Goal: Navigation & Orientation: Find specific page/section

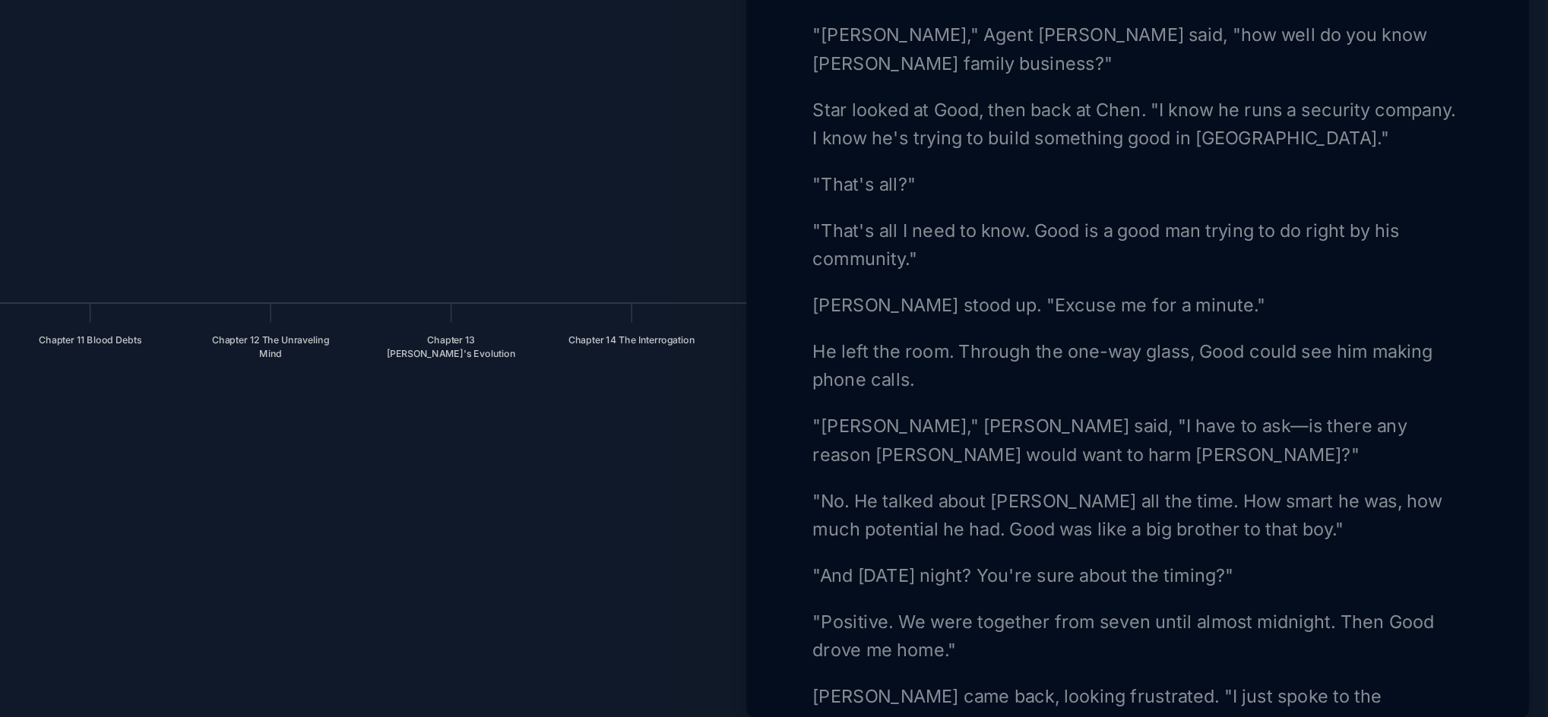
scroll to position [3408, 0]
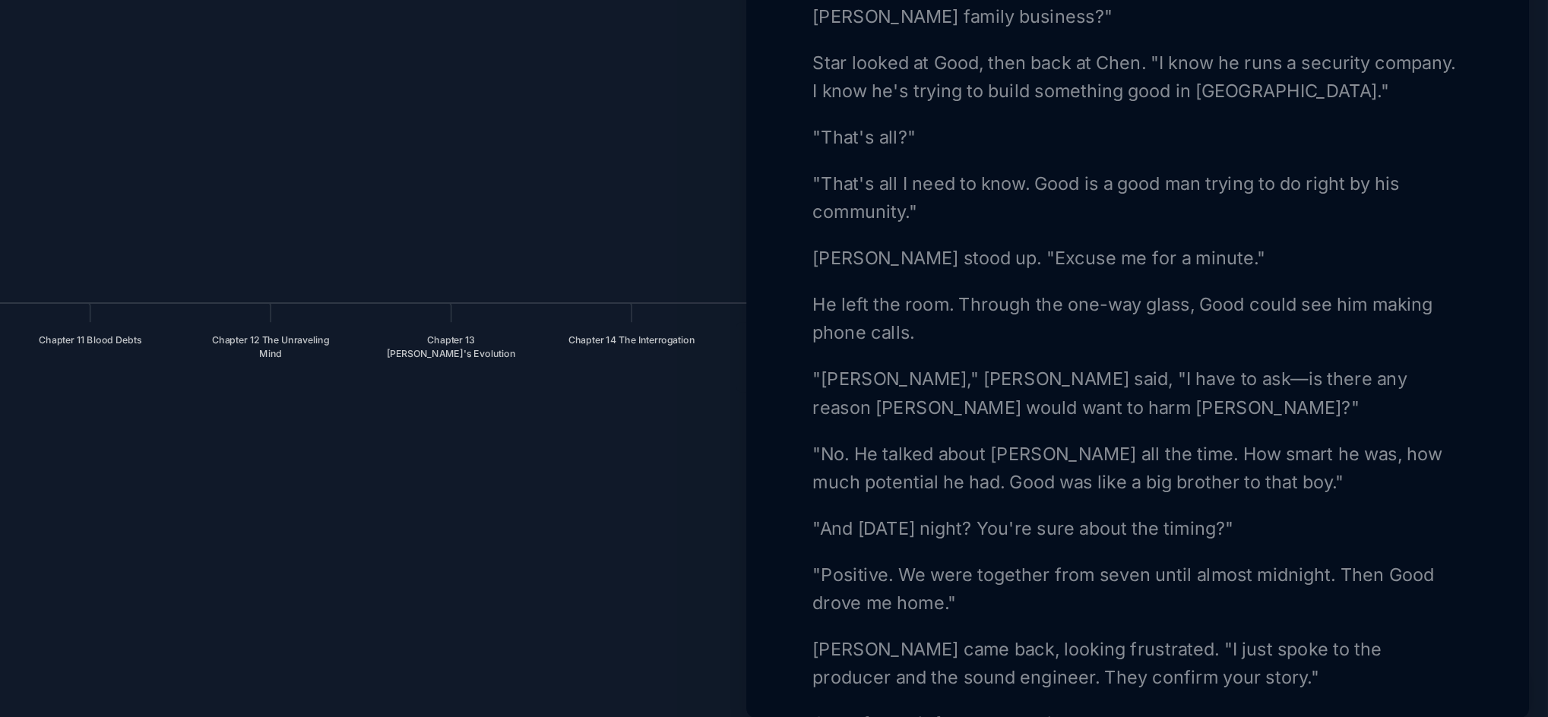
click at [1154, 527] on p ""No. He talked about [PERSON_NAME] all the time. How smart he was, how much pot…" at bounding box center [1285, 545] width 417 height 36
click at [1389, 527] on p ""No. He talks about [PERSON_NAME] all the time. How smart he was, how much pote…" at bounding box center [1285, 545] width 417 height 36
click at [1296, 479] on p ""[PERSON_NAME]," [PERSON_NAME] said, "I have to ask—is there any reason [PERSON…" at bounding box center [1285, 497] width 417 height 36
drag, startPoint x: 1296, startPoint y: 474, endPoint x: 1291, endPoint y: 486, distance: 12.3
click at [1291, 486] on p ""[PERSON_NAME]," [PERSON_NAME] said, "I have to ask—is there any reason [PERSON…" at bounding box center [1285, 497] width 417 height 36
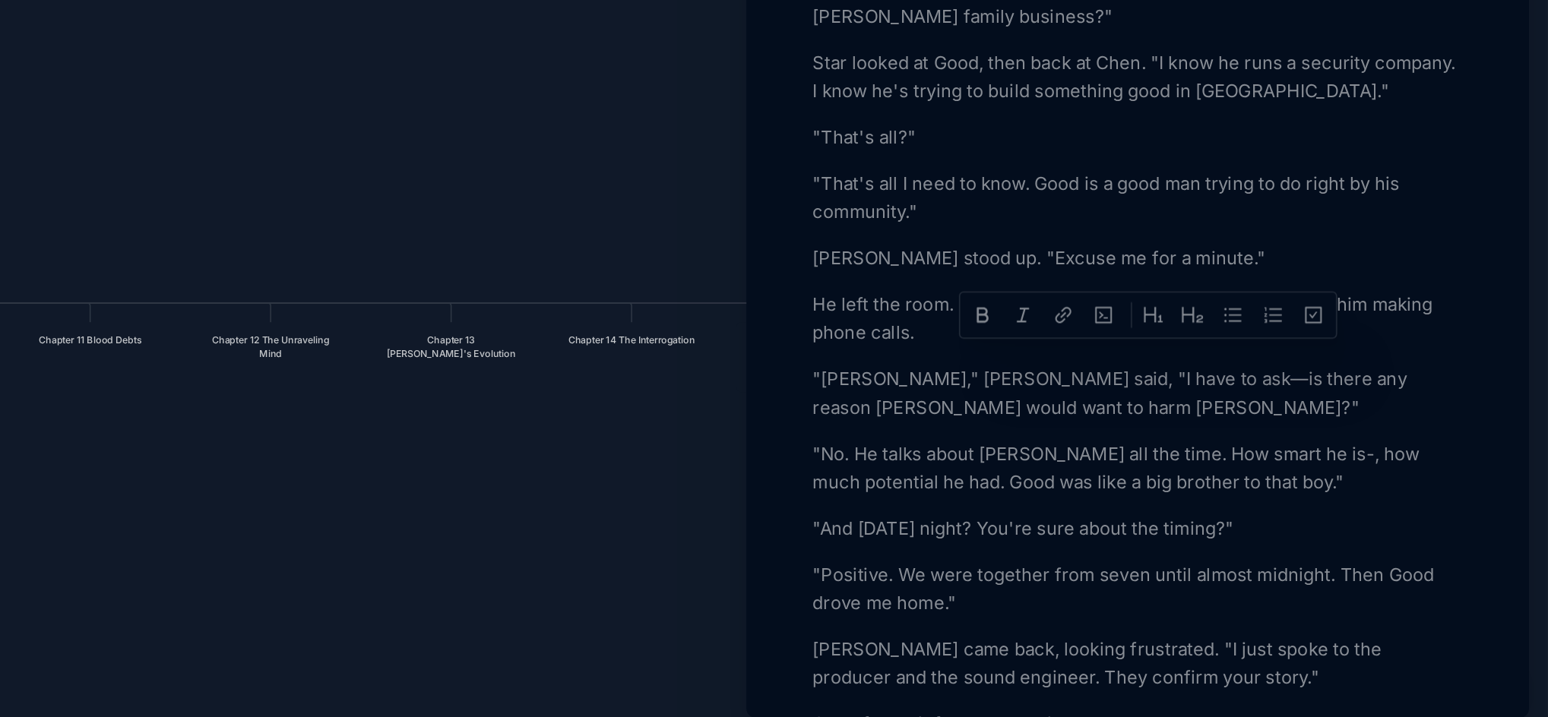
click at [1383, 529] on p ""No. He talks about [PERSON_NAME] all the time. How smart he is-, how much pote…" at bounding box center [1285, 545] width 417 height 36
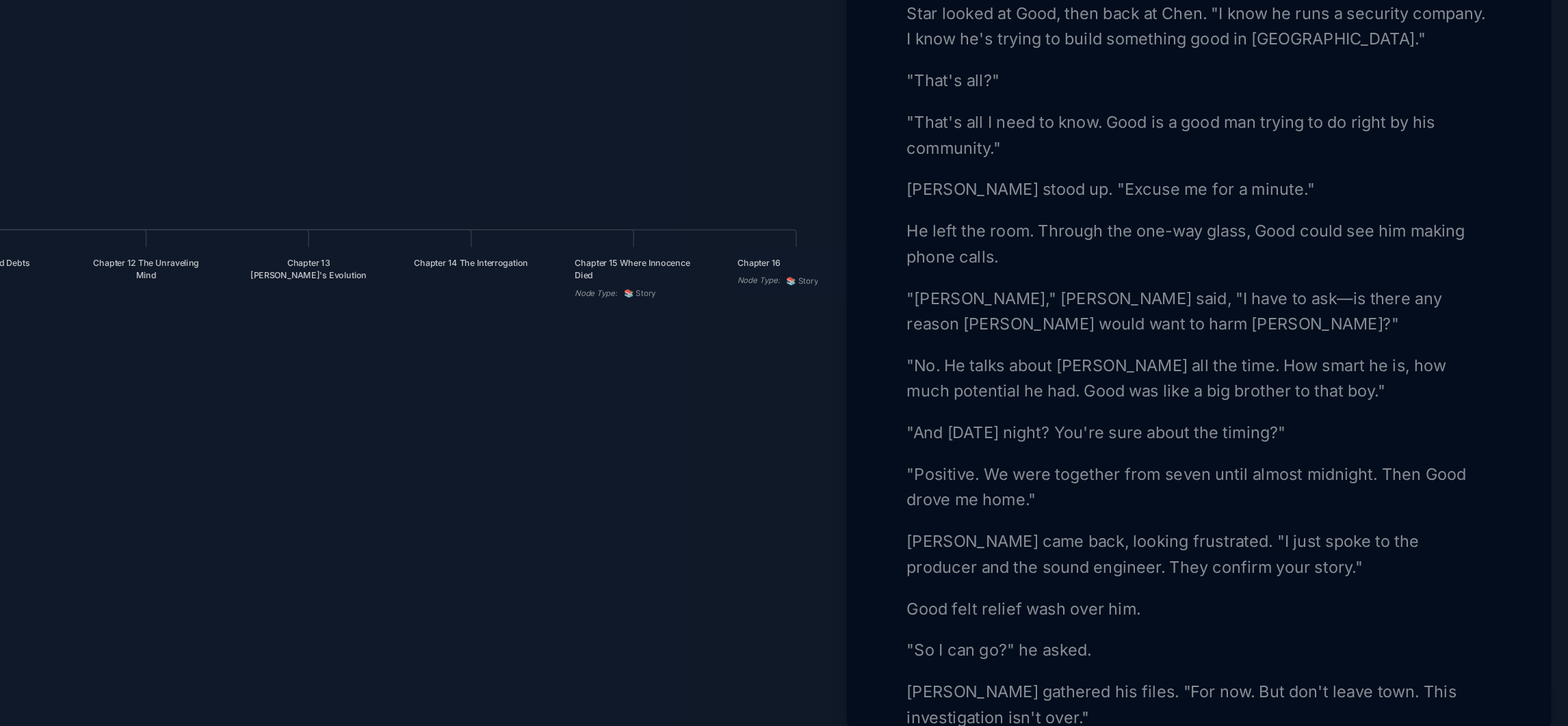
click at [1340, 431] on p ""[PERSON_NAME]," [PERSON_NAME] said, "I have to ask—is there any reason [PERSON…" at bounding box center [1331, 447] width 375 height 32
drag, startPoint x: 1340, startPoint y: 431, endPoint x: 1333, endPoint y: 432, distance: 7.1
click at [1333, 432] on p ""[PERSON_NAME]," [PERSON_NAME] said, "I have to ask—is there any reason [PERSON…" at bounding box center [1331, 447] width 375 height 32
copy p "—"
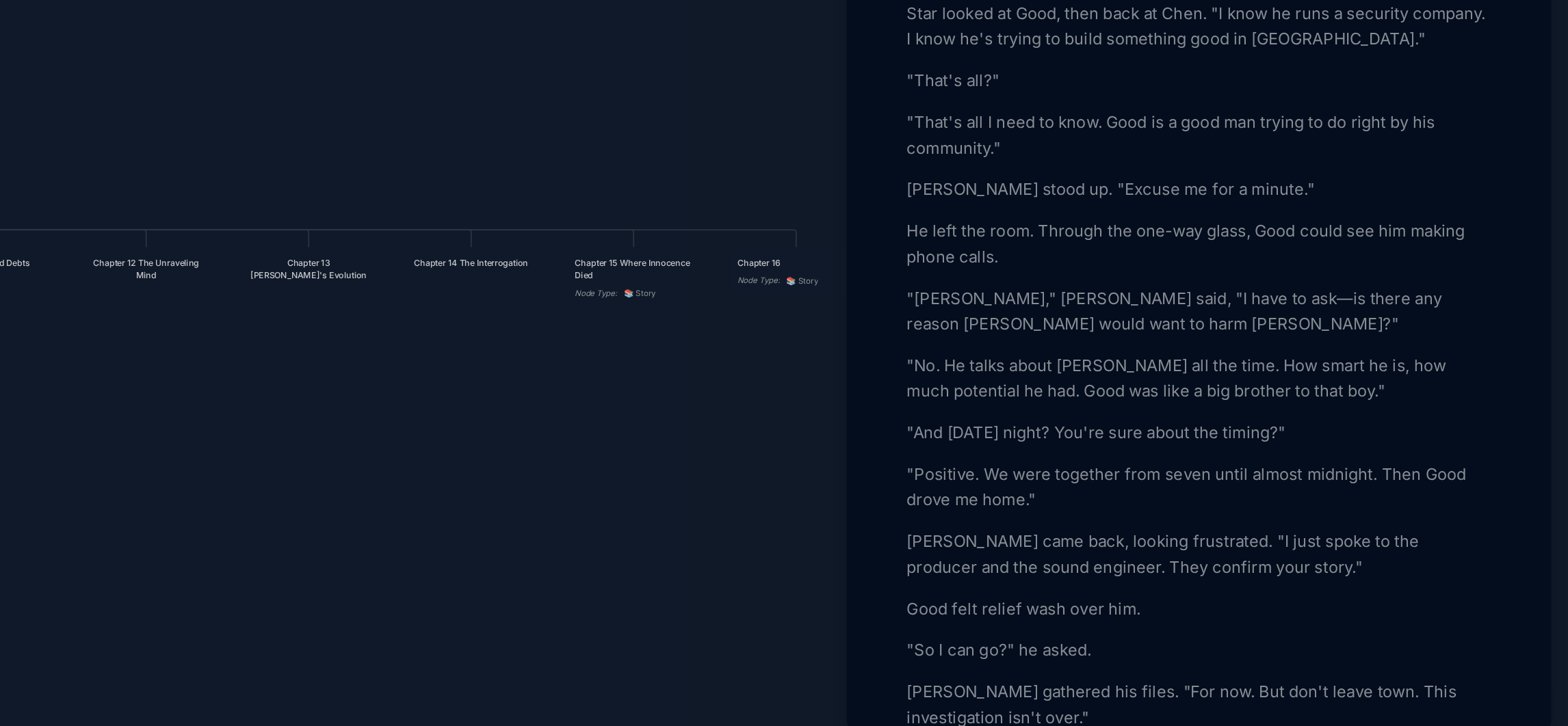
click at [1392, 474] on p ""No. He talks about [PERSON_NAME] all the time. How smart he is, how much poten…" at bounding box center [1331, 490] width 375 height 32
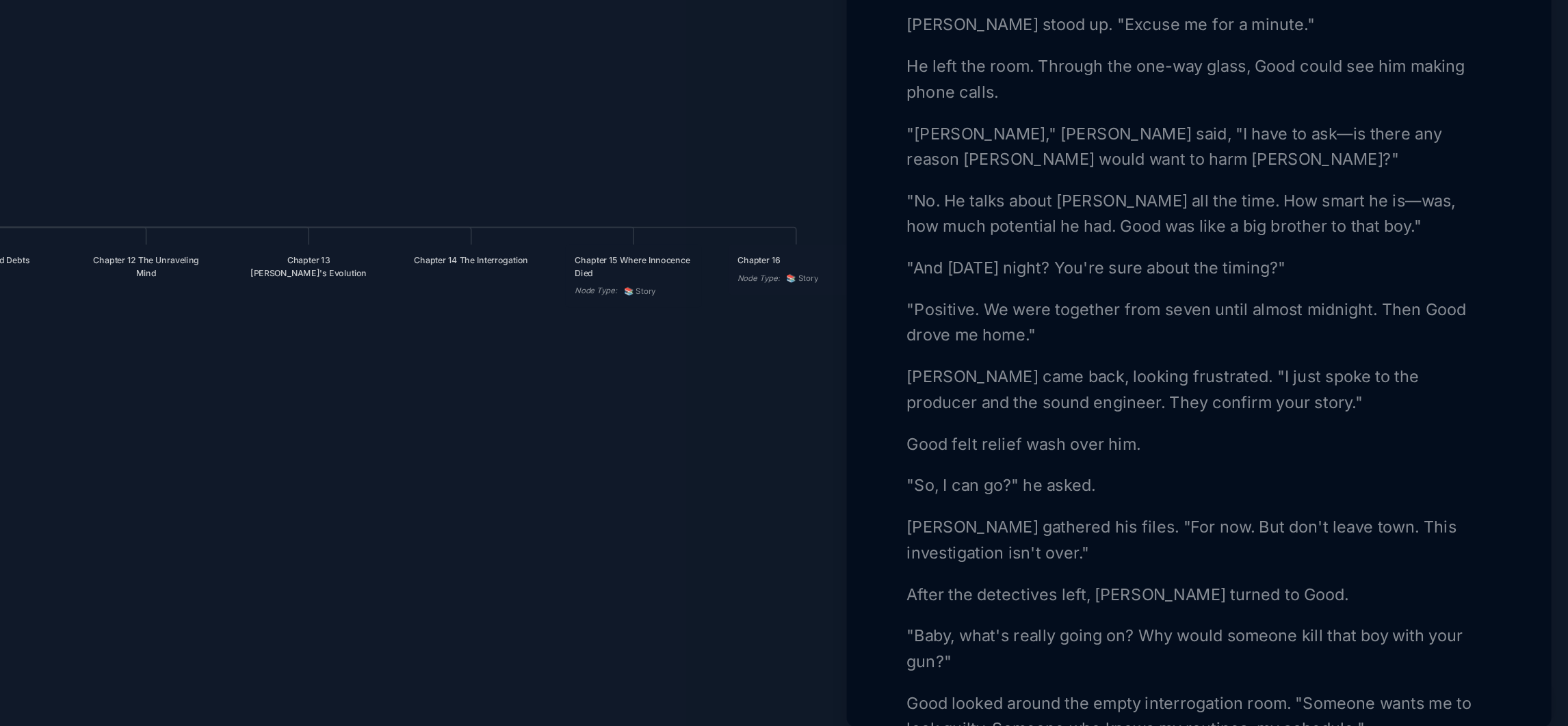
scroll to position [3196, 0]
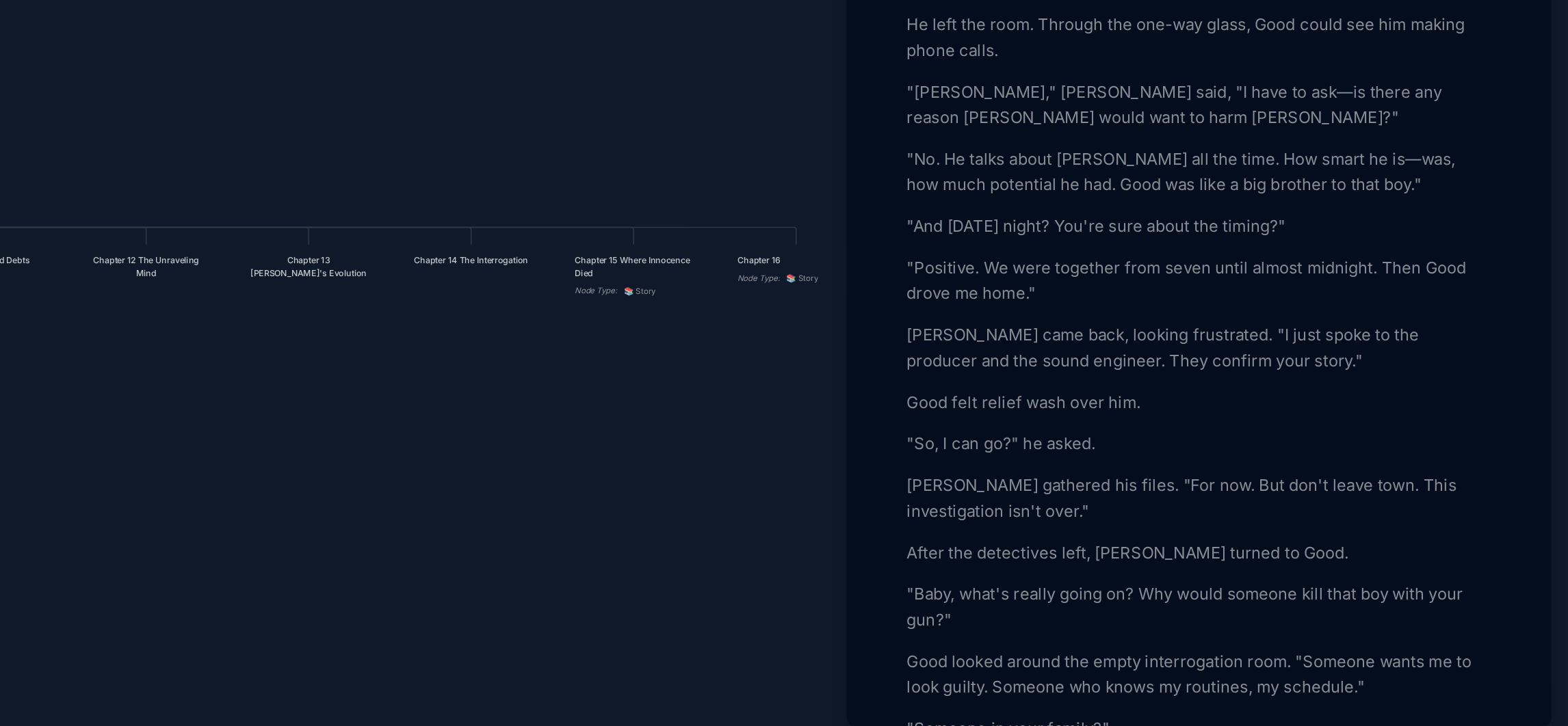
click at [1392, 552] on p "[PERSON_NAME] gathered his files. "For now. But don't leave town. This investig…" at bounding box center [1331, 569] width 375 height 32
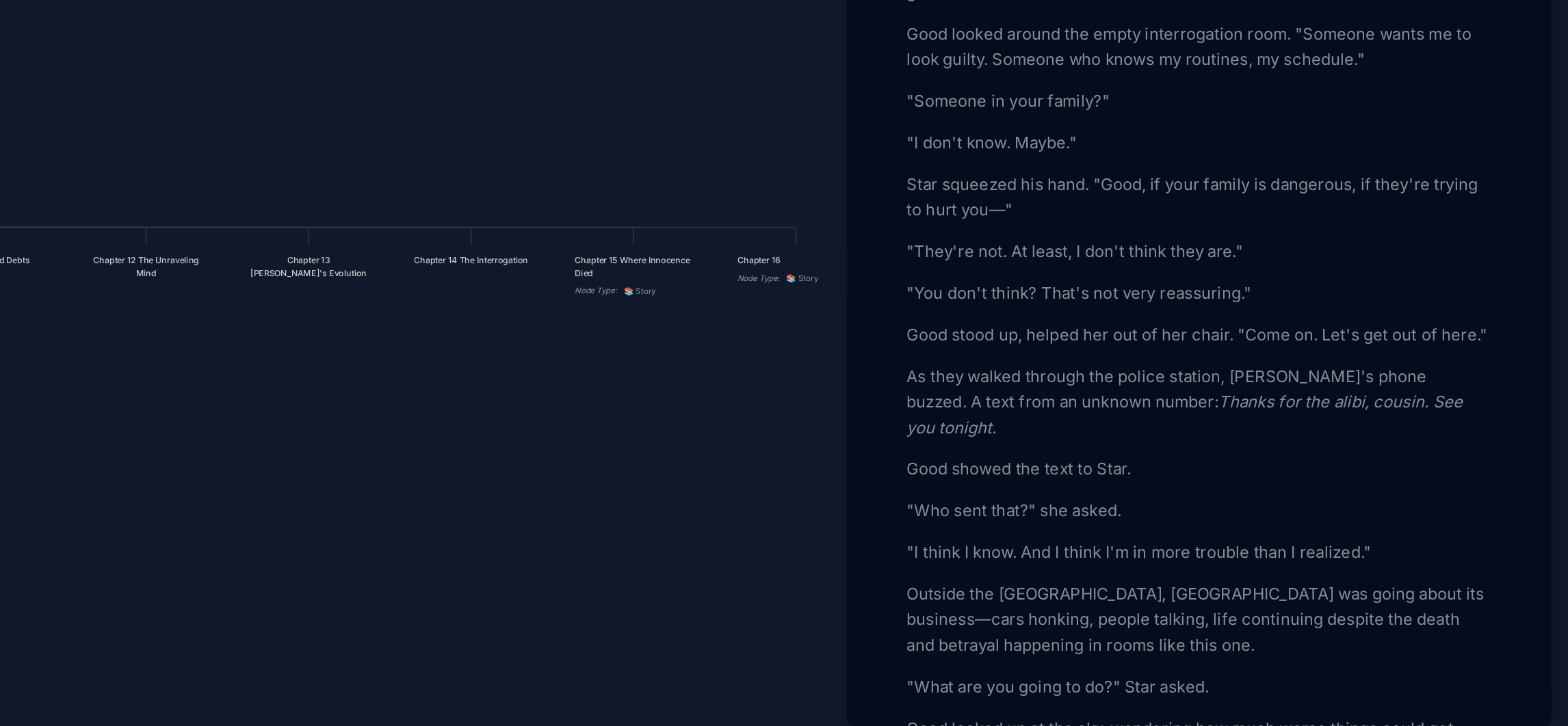
scroll to position [3615, 0]
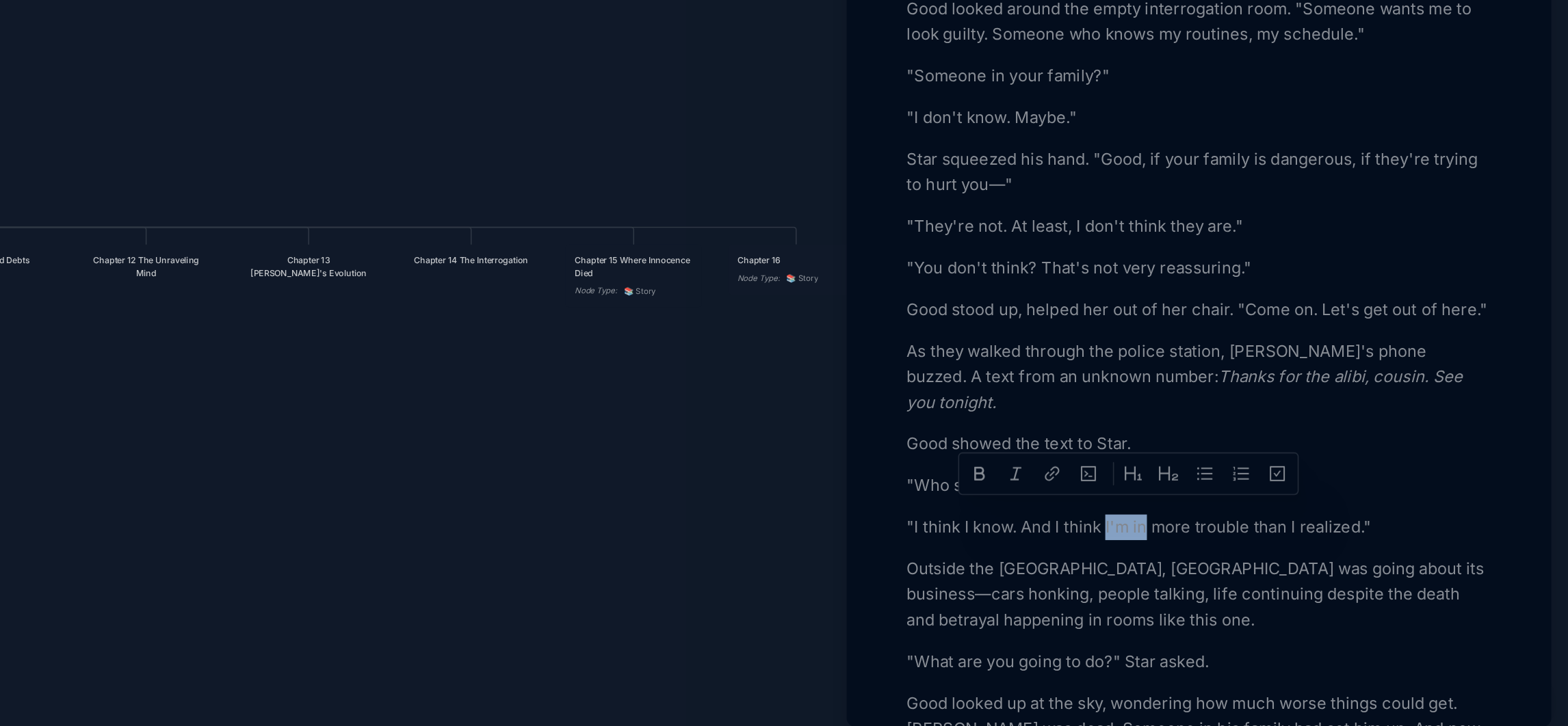
drag, startPoint x: 1296, startPoint y: 580, endPoint x: 1272, endPoint y: 583, distance: 24.2
click at [1272, 583] on p ""I think I know. And I think I'm in more trouble than I realized."" at bounding box center [1331, 587] width 375 height 16
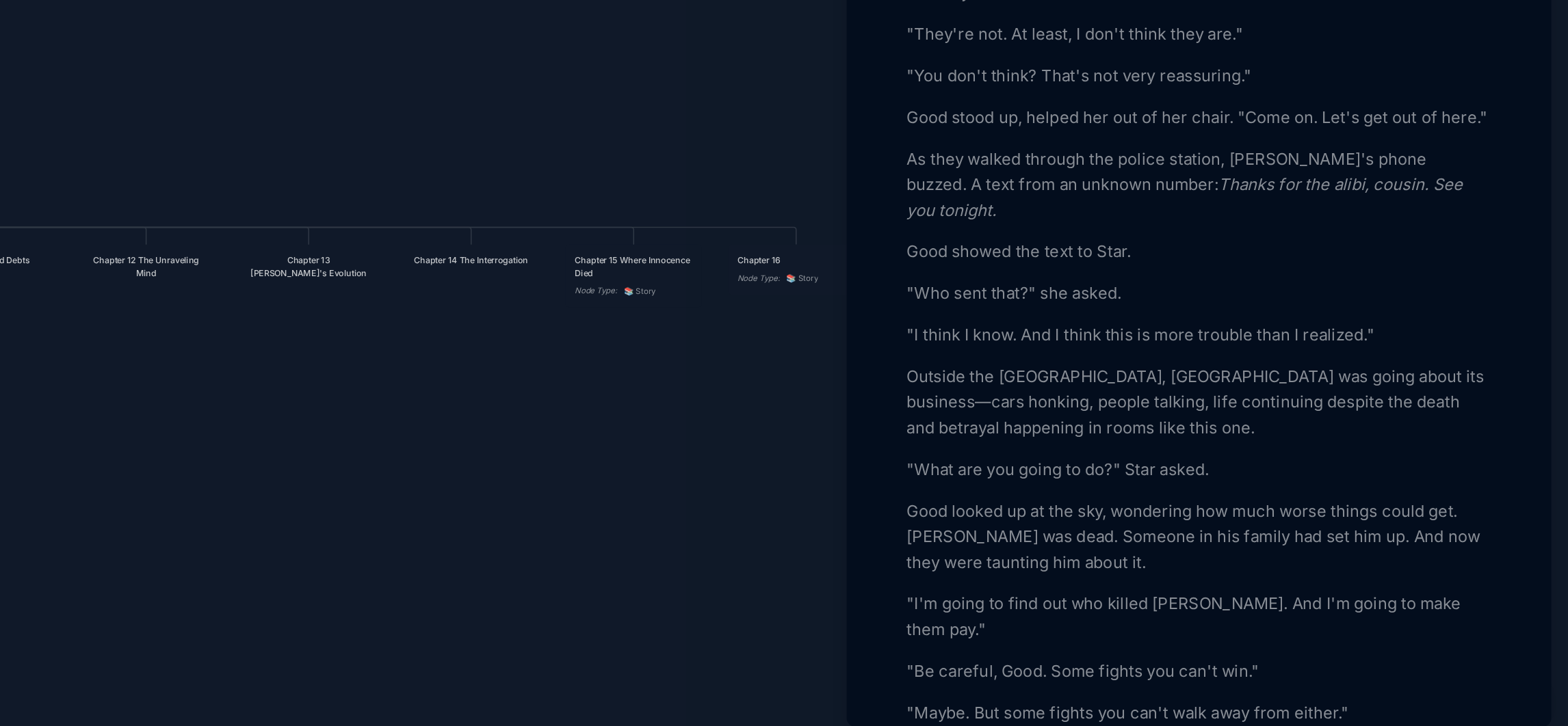
scroll to position [3754, 0]
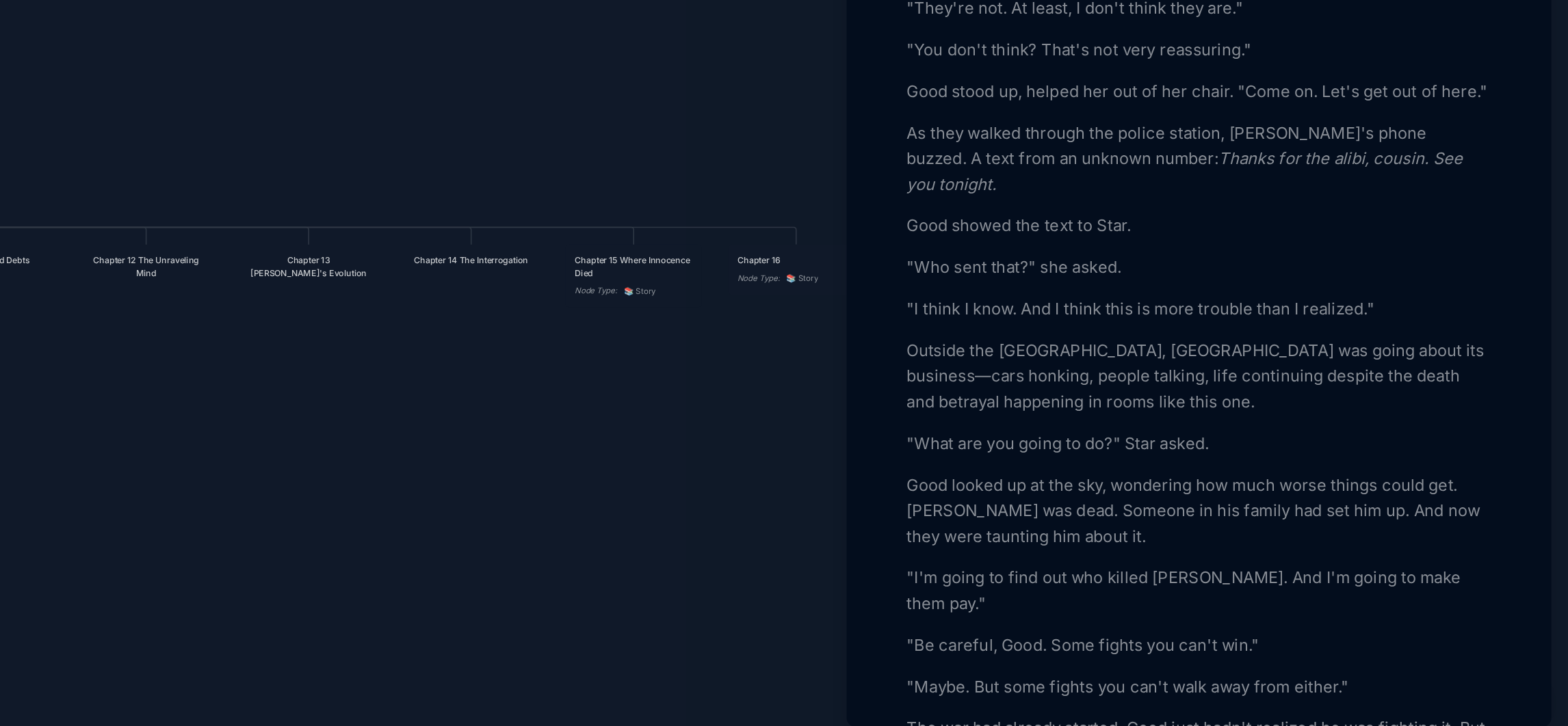
click at [913, 645] on div at bounding box center [784, 363] width 1568 height 726
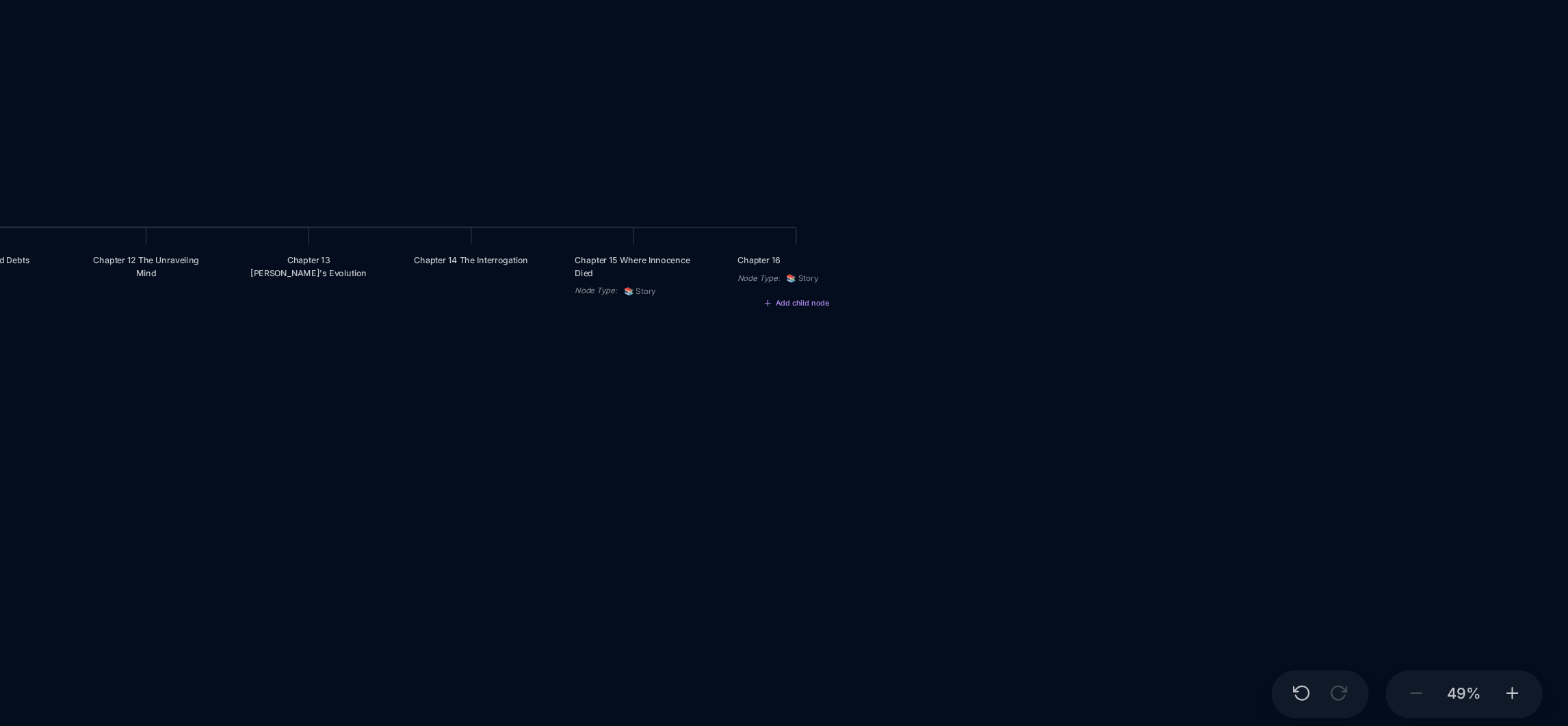
click at [1061, 420] on div "Chapter 16" at bounding box center [1074, 416] width 76 height 8
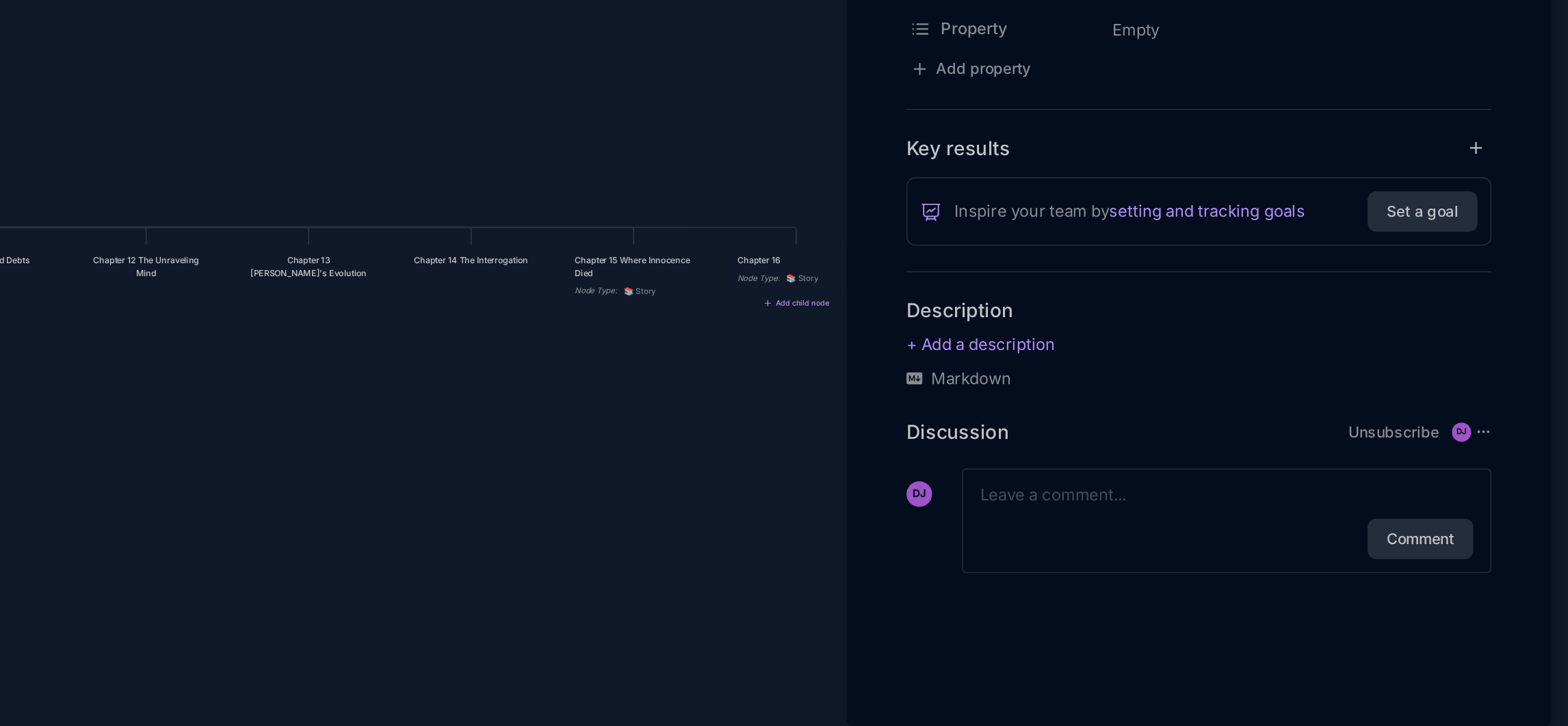
click at [949, 429] on div at bounding box center [784, 363] width 1568 height 726
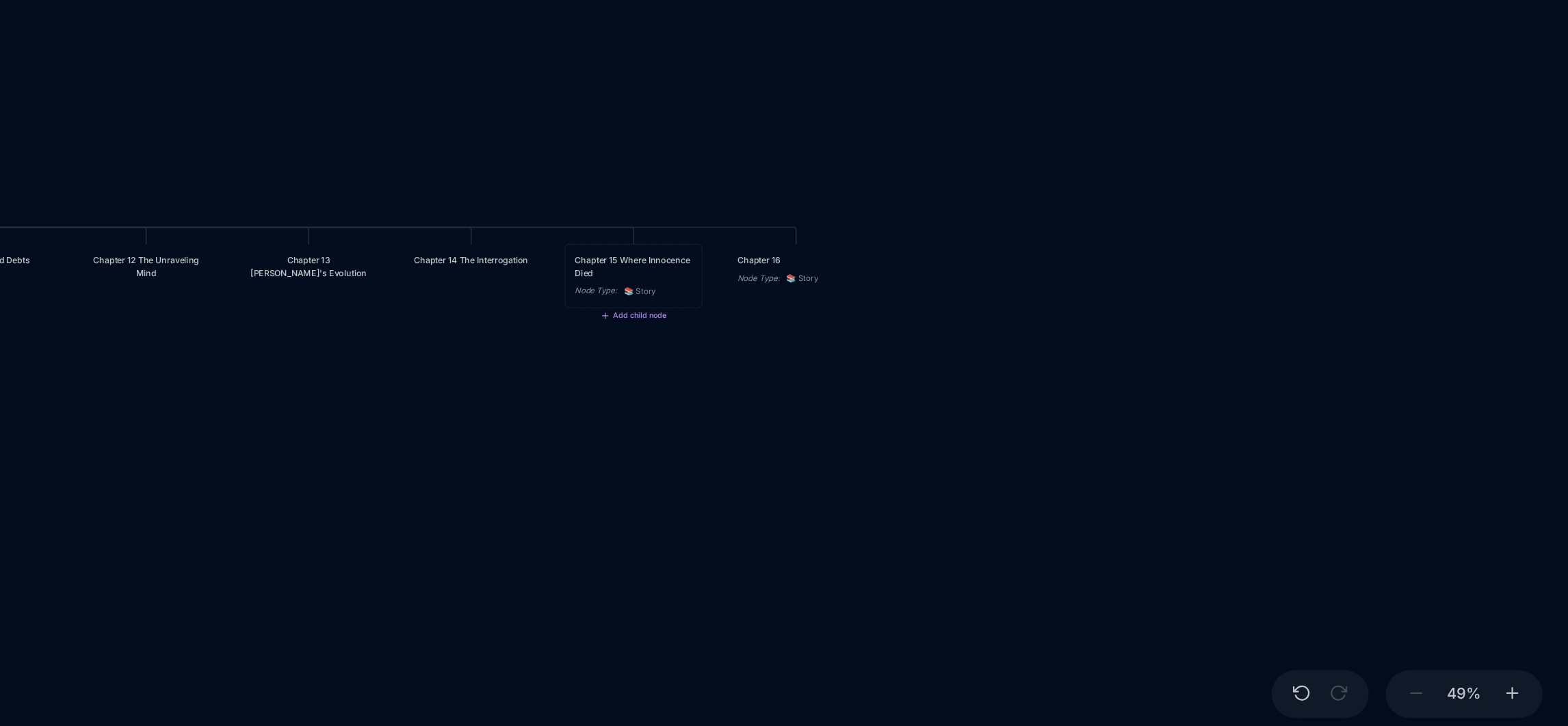
click at [949, 429] on div "Chapter 15 Where Innocence Died" at bounding box center [969, 420] width 76 height 16
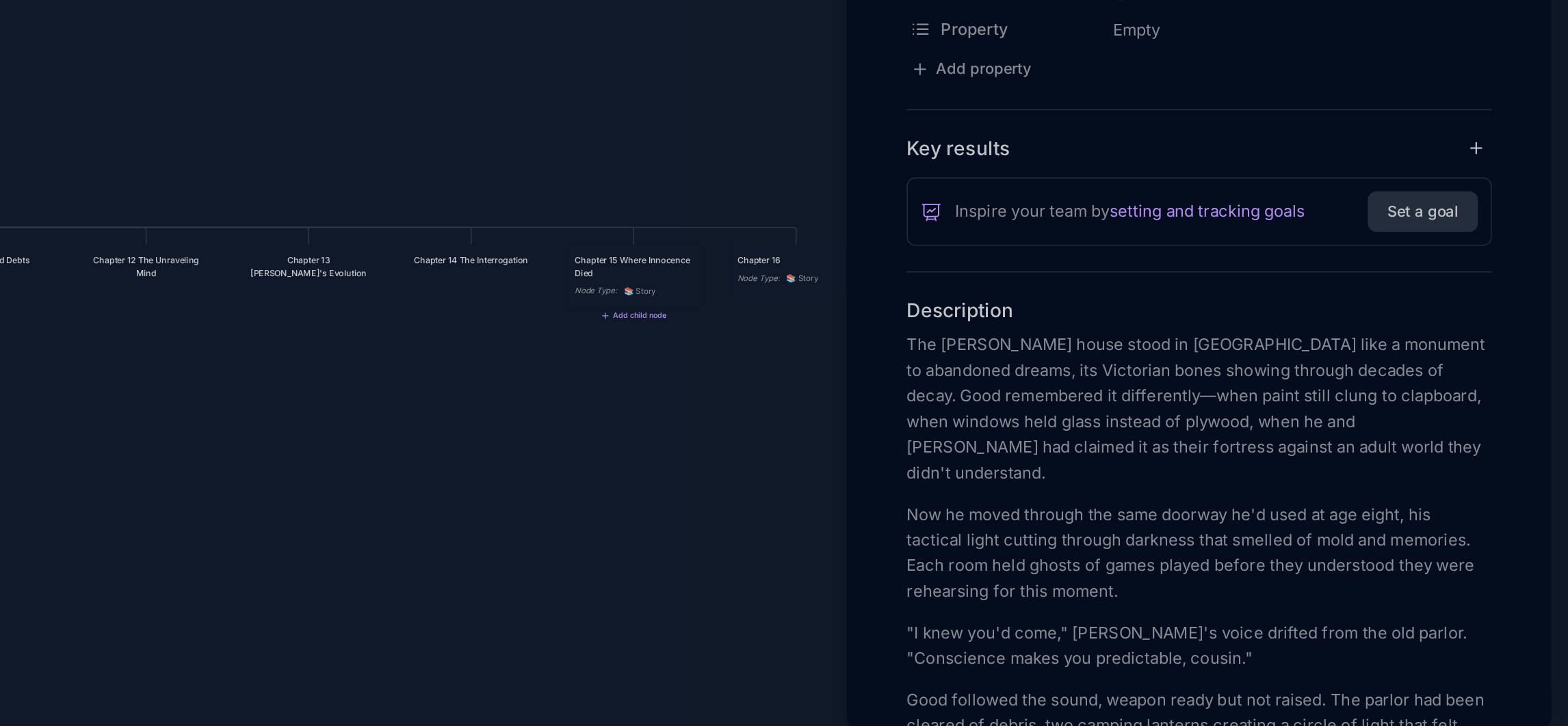
click at [902, 558] on div at bounding box center [784, 363] width 1568 height 726
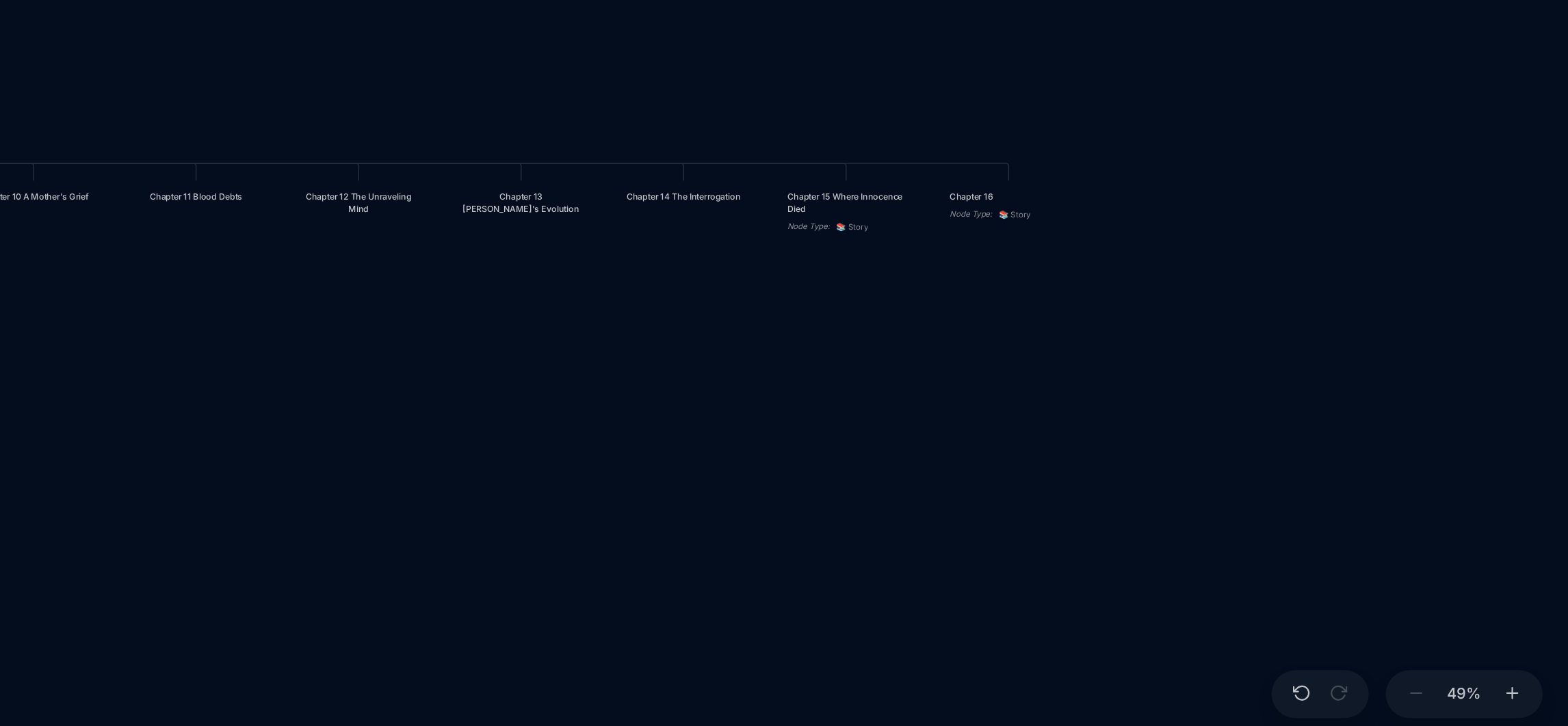
drag, startPoint x: 874, startPoint y: 544, endPoint x: 1012, endPoint y: 506, distance: 143.1
click at [1012, 506] on div "Blood Music in [GEOGRAPHIC_DATA] Prologue: The Weight of Water Chapter 1 Consci…" at bounding box center [879, 385] width 1365 height 683
click at [1104, 383] on div "Chapter 15 Where Innocence Died" at bounding box center [1106, 382] width 76 height 16
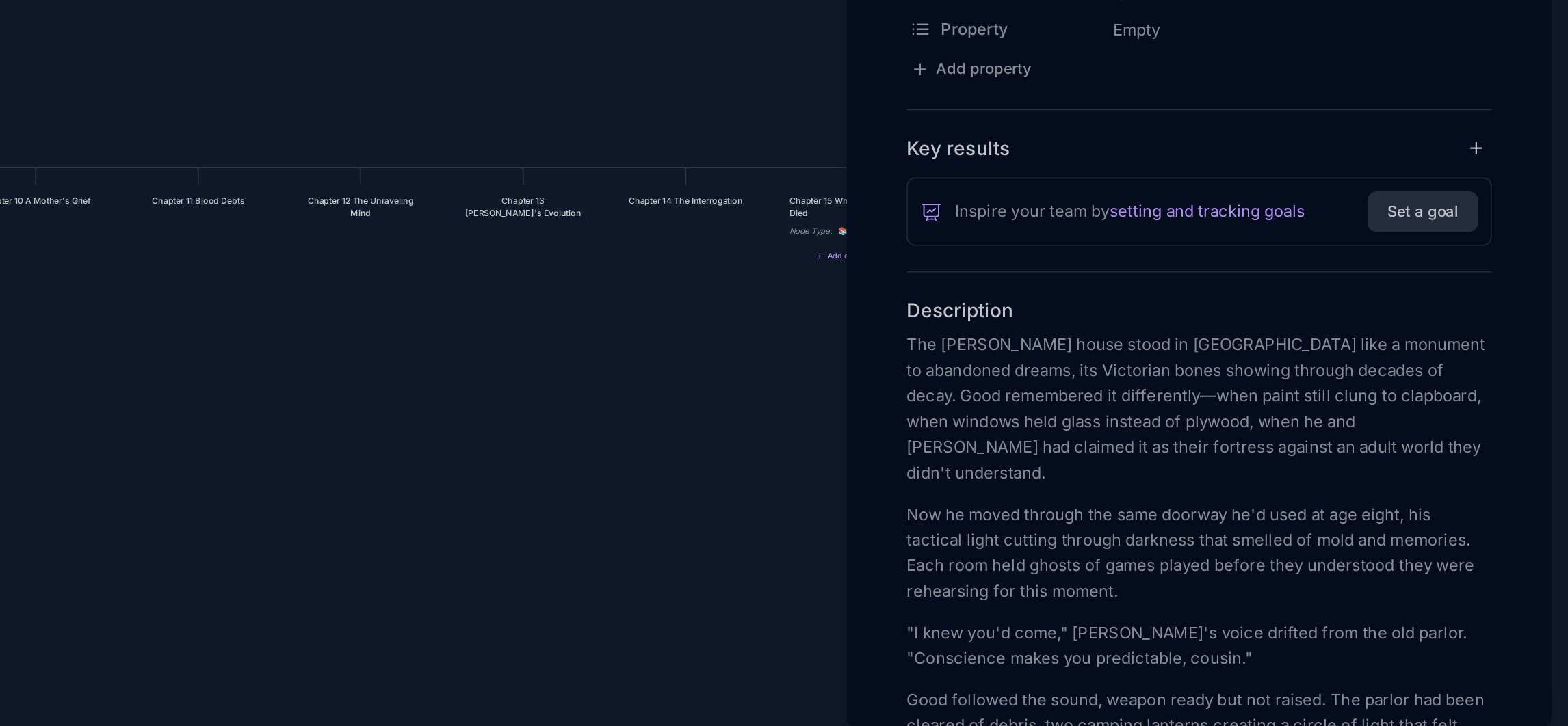
click at [999, 388] on div at bounding box center [784, 363] width 1568 height 726
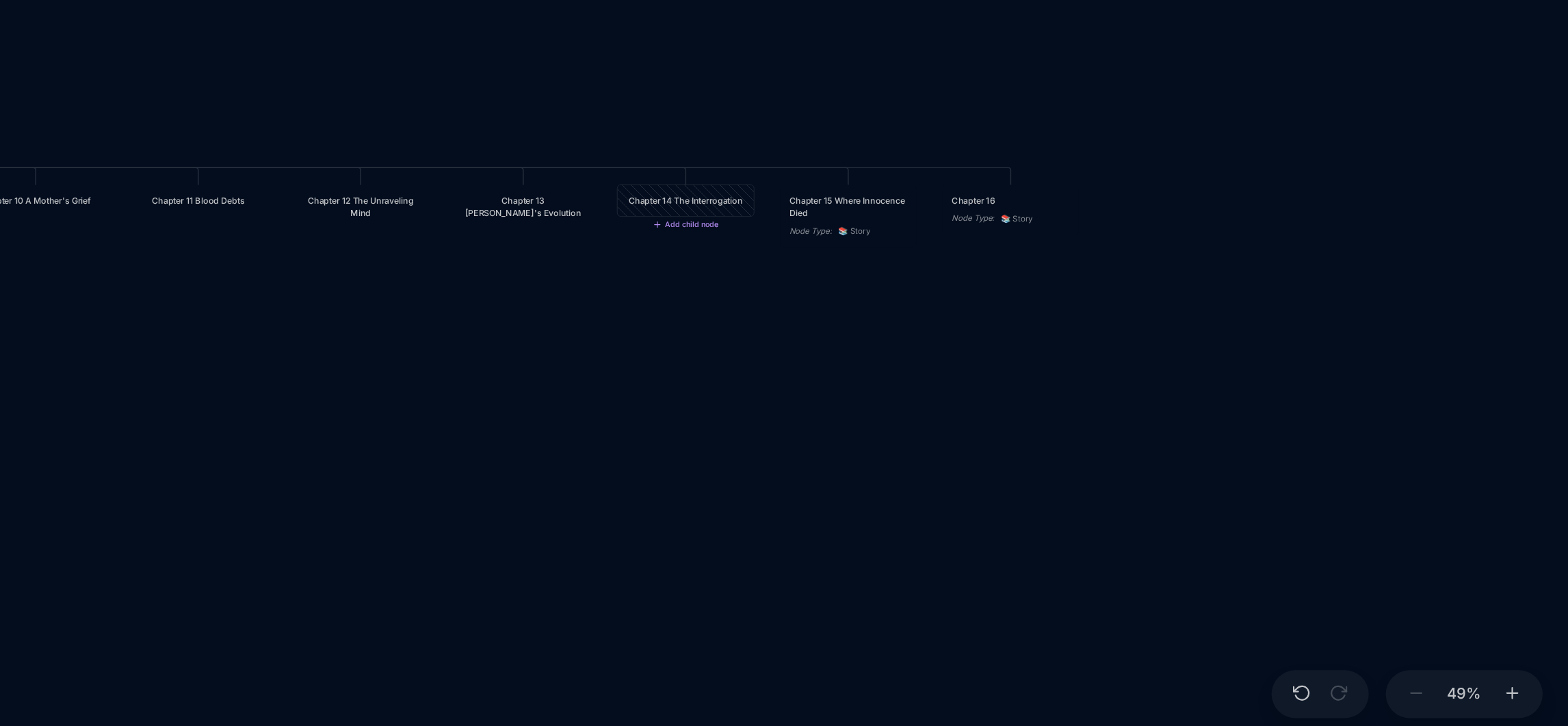
click at [999, 382] on div "Chapter 14 The Interrogation" at bounding box center [1003, 378] width 76 height 8
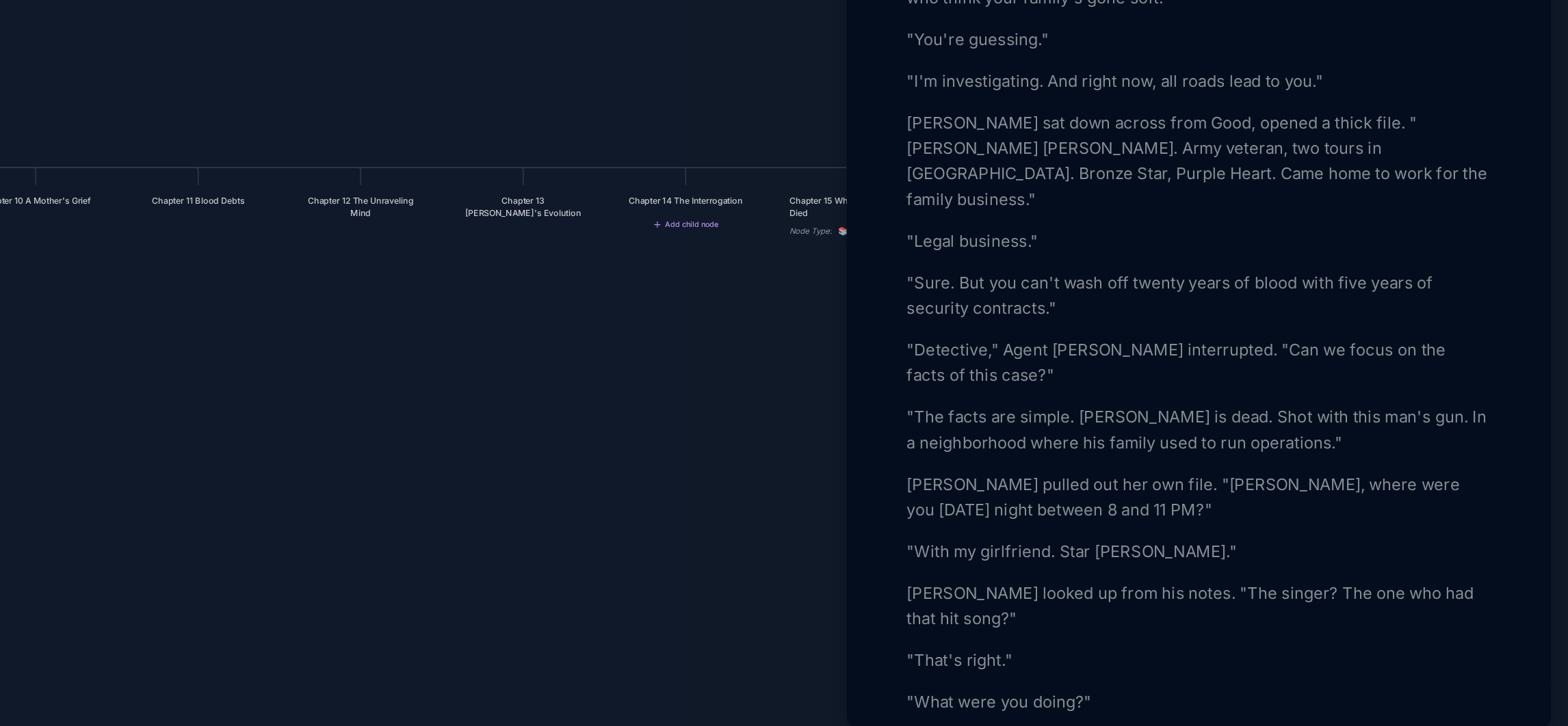
scroll to position [1107, 0]
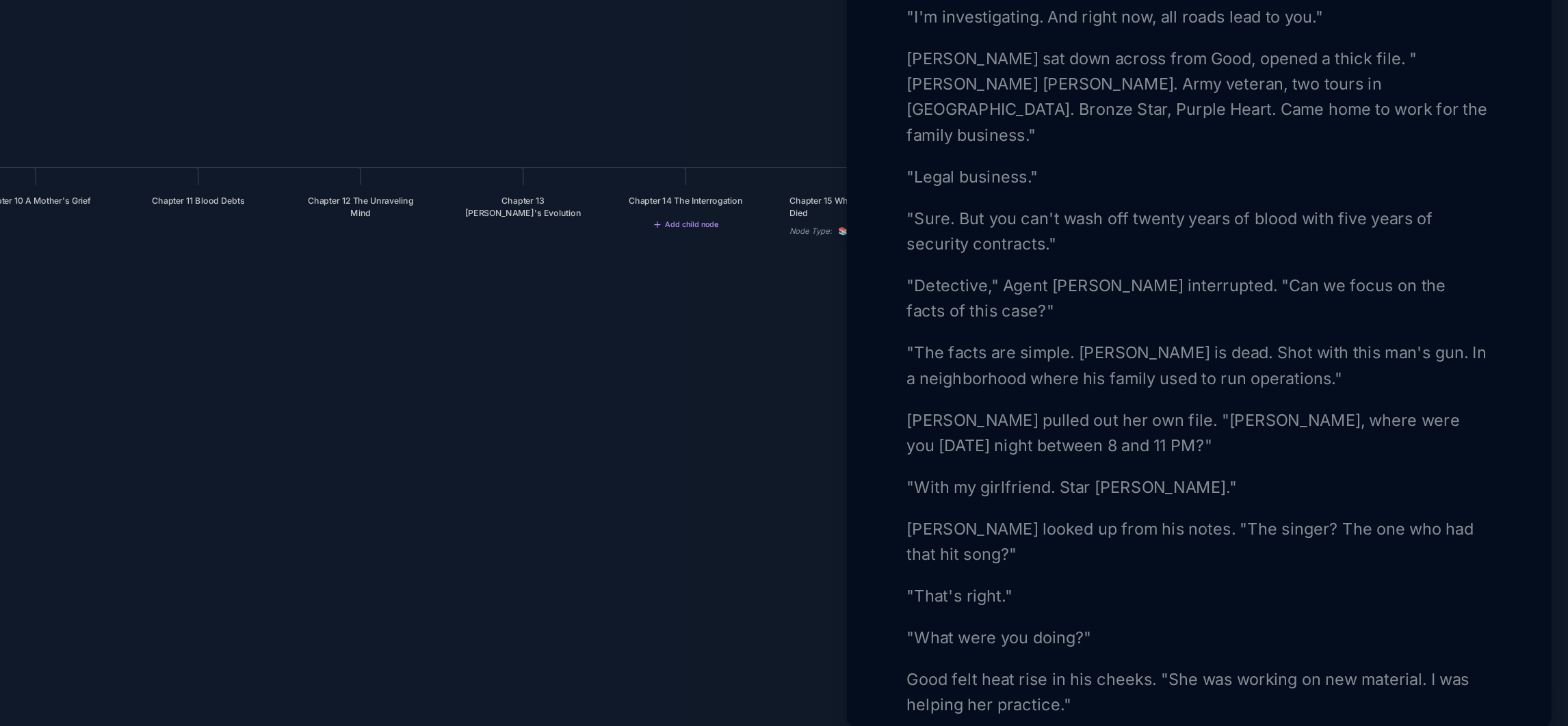
click at [1319, 415] on p ""Sure. But you can't wash off twenty years of blood with five years of security…" at bounding box center [1331, 398] width 375 height 32
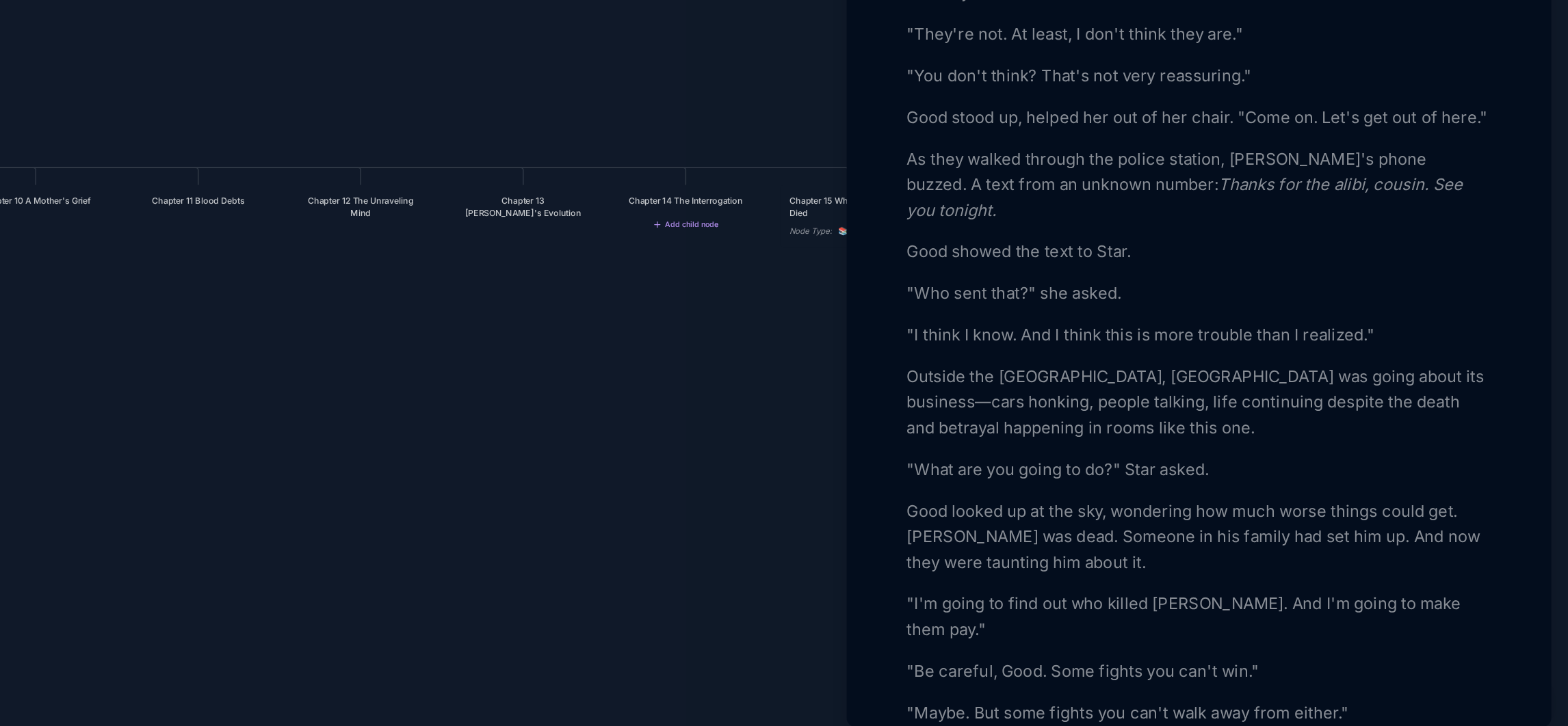
scroll to position [3754, 0]
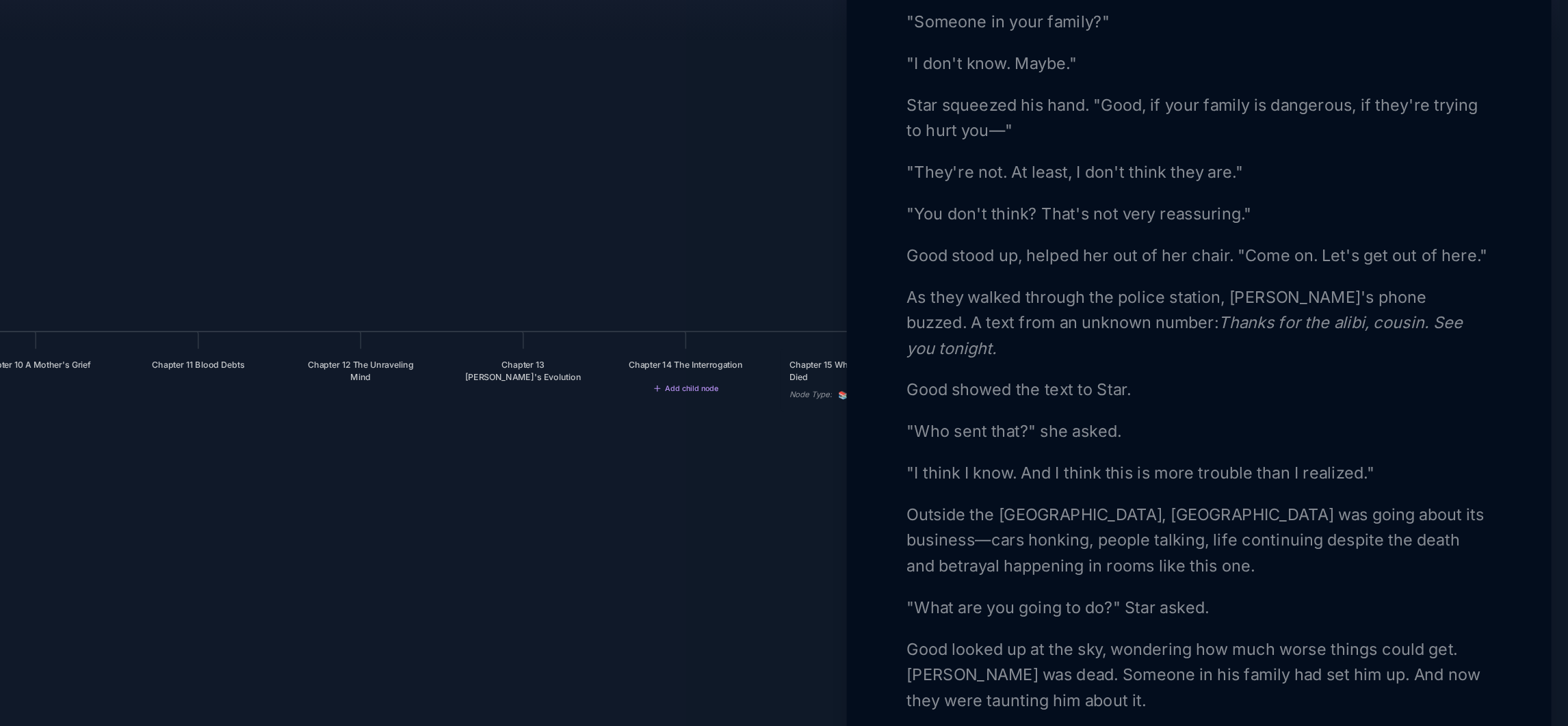
click at [1099, 389] on div at bounding box center [784, 363] width 1568 height 726
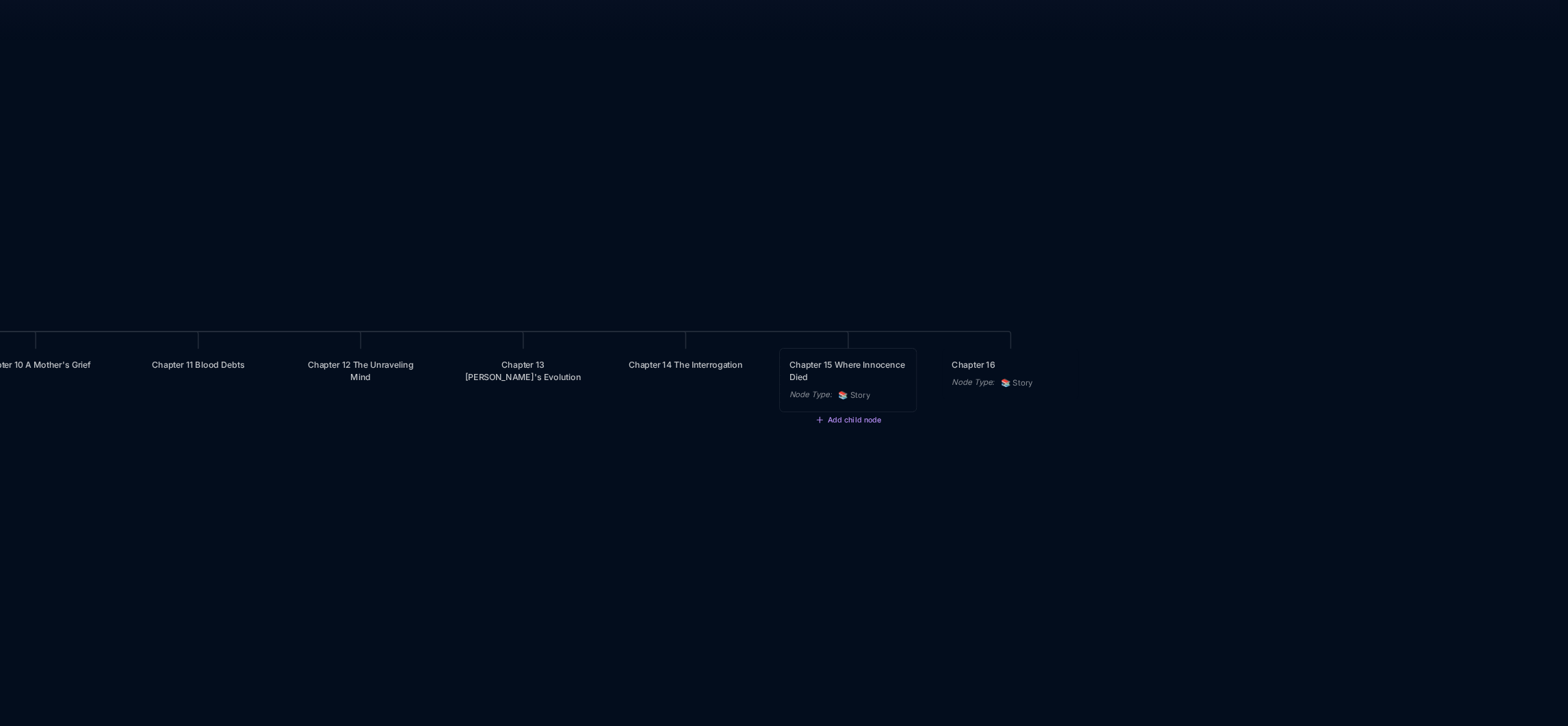
click at [1099, 389] on div "Chapter 15 Where Innocence Died" at bounding box center [1106, 382] width 76 height 16
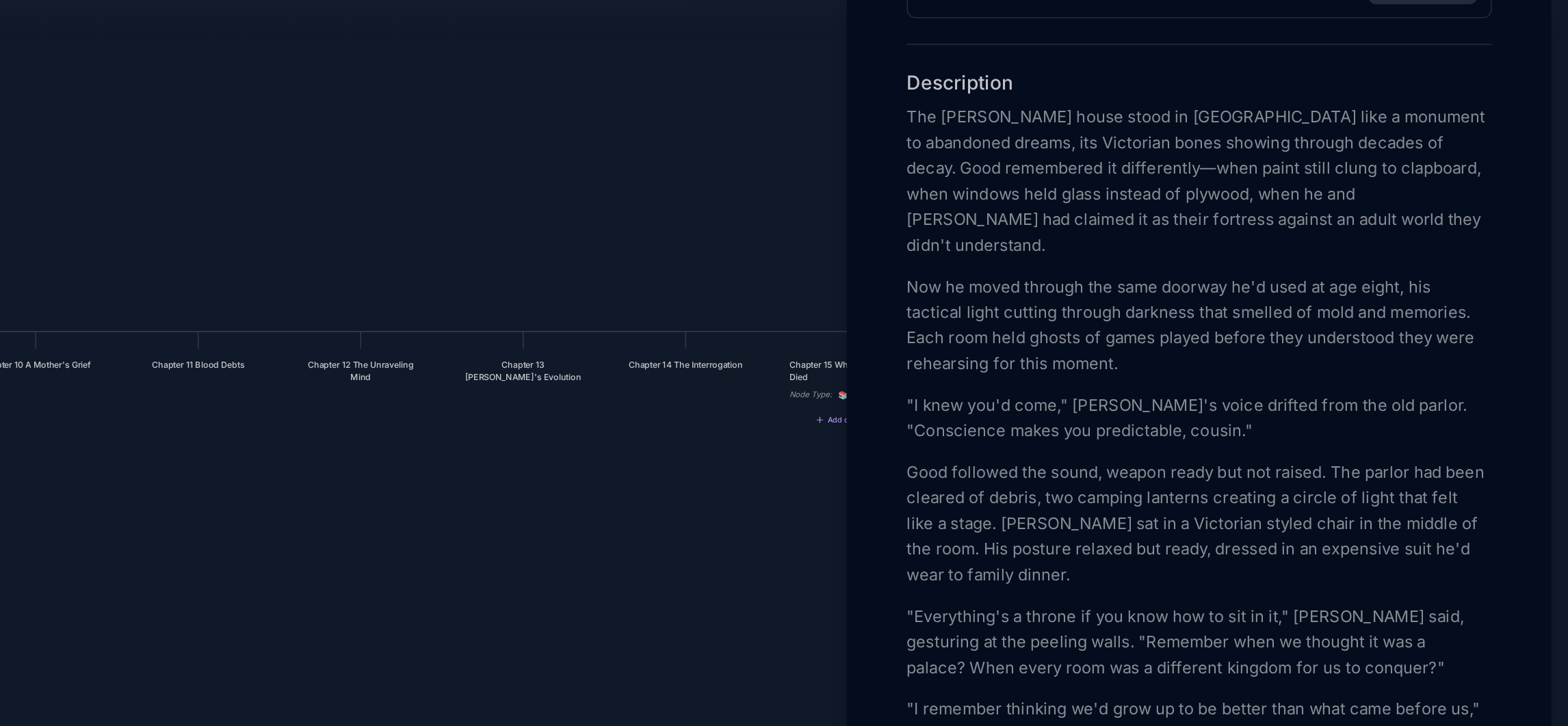
scroll to position [286, 0]
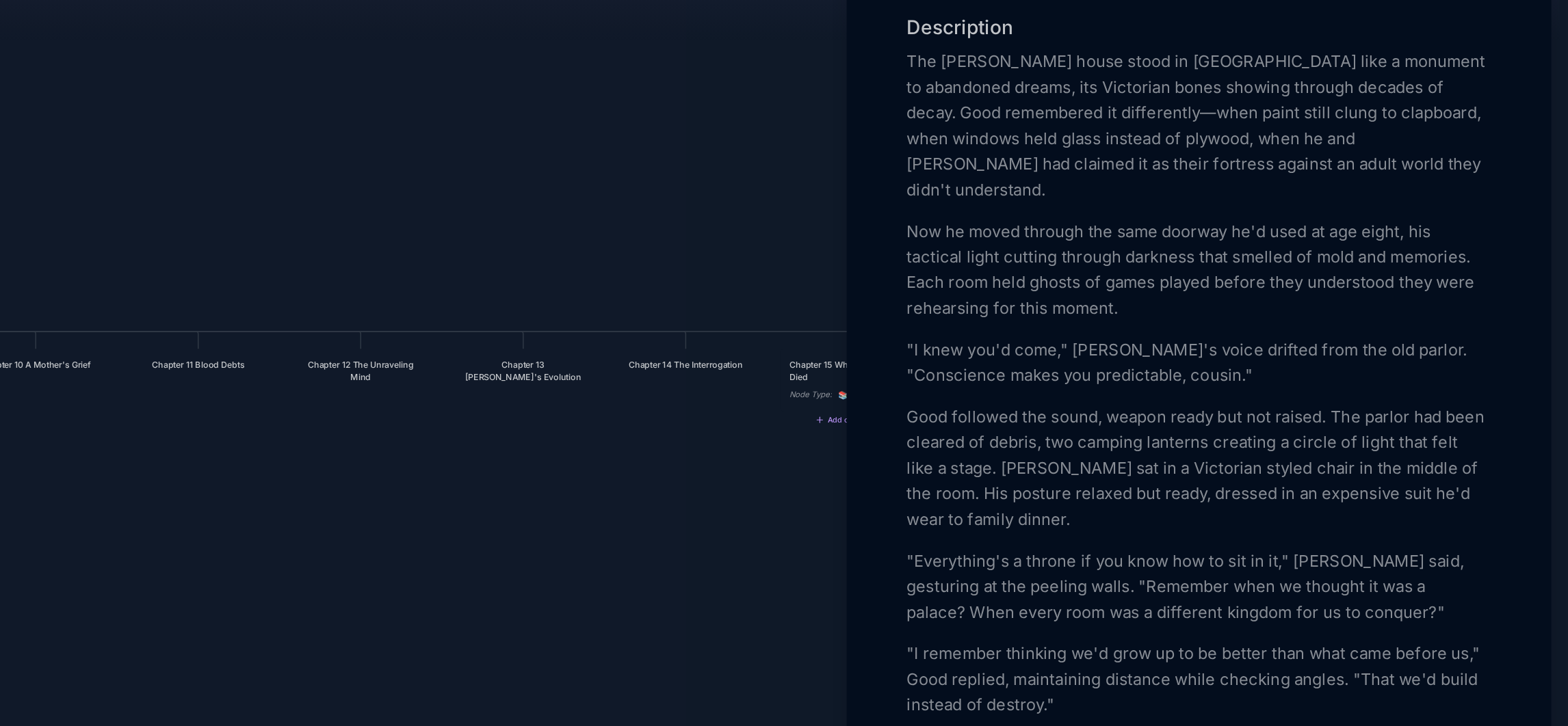
click at [669, 494] on div at bounding box center [784, 363] width 1568 height 726
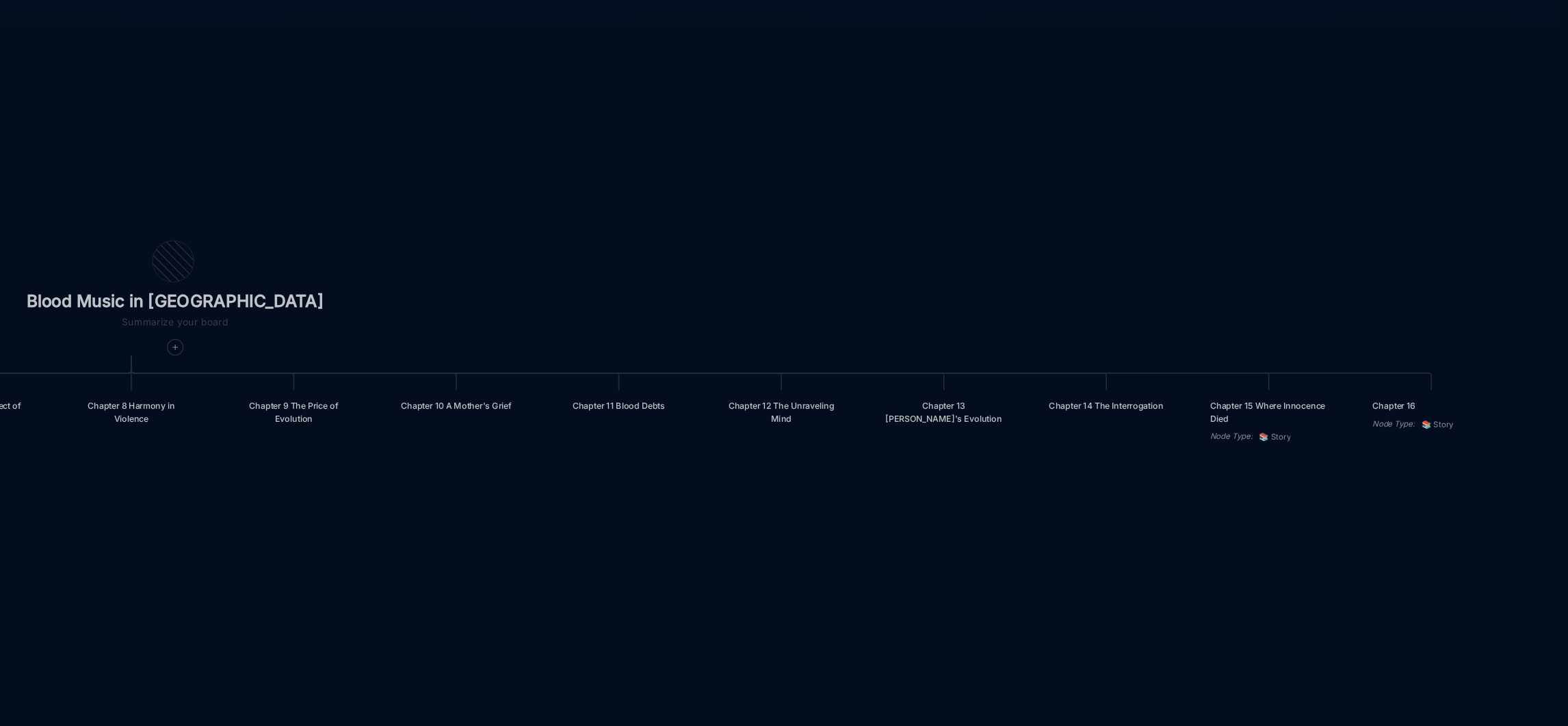
drag, startPoint x: 669, startPoint y: 495, endPoint x: 993, endPoint y: 546, distance: 328.0
click at [993, 546] on div "Blood Music in [GEOGRAPHIC_DATA] Prologue: The Weight of Water Chapter 1 Consci…" at bounding box center [879, 385] width 1365 height 683
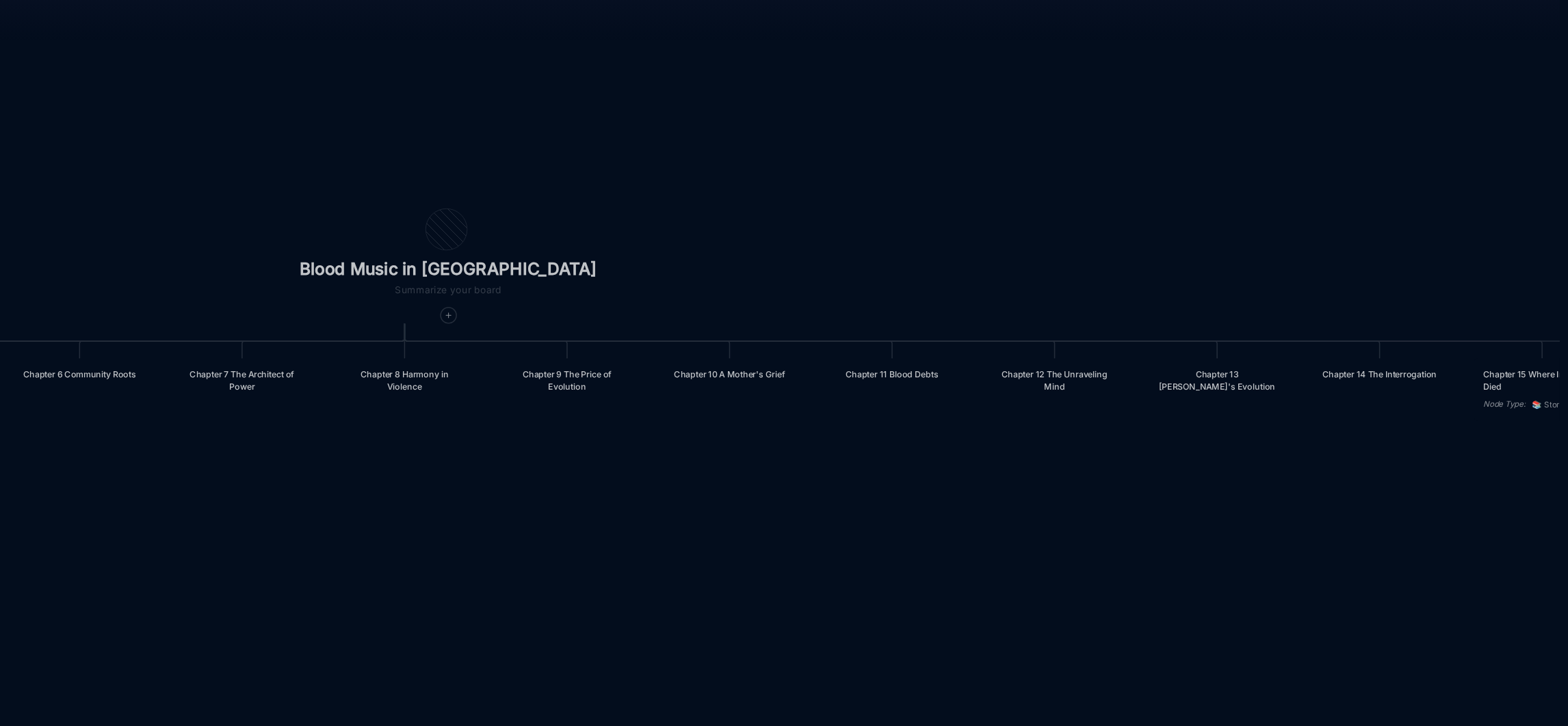
drag, startPoint x: 691, startPoint y: 502, endPoint x: 971, endPoint y: 486, distance: 280.5
click at [971, 486] on div "Blood Music in [GEOGRAPHIC_DATA] Prologue: The Weight of Water Chapter 1 Consci…" at bounding box center [879, 385] width 1365 height 683
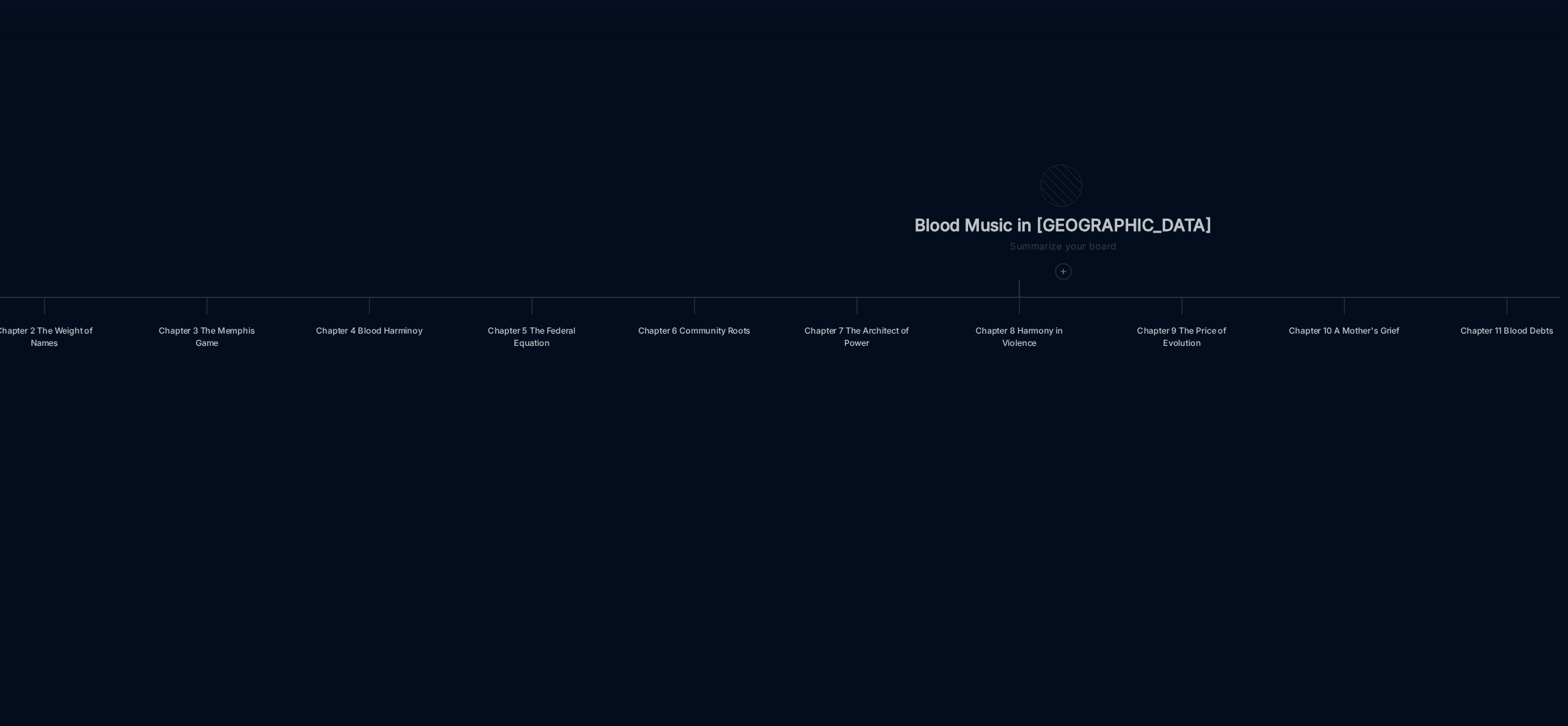
drag, startPoint x: 747, startPoint y: 485, endPoint x: 1098, endPoint y: 446, distance: 353.2
click at [1098, 446] on div "Blood Music in [GEOGRAPHIC_DATA] Prologue: The Weight of Water Chapter 1 Consci…" at bounding box center [879, 385] width 1365 height 683
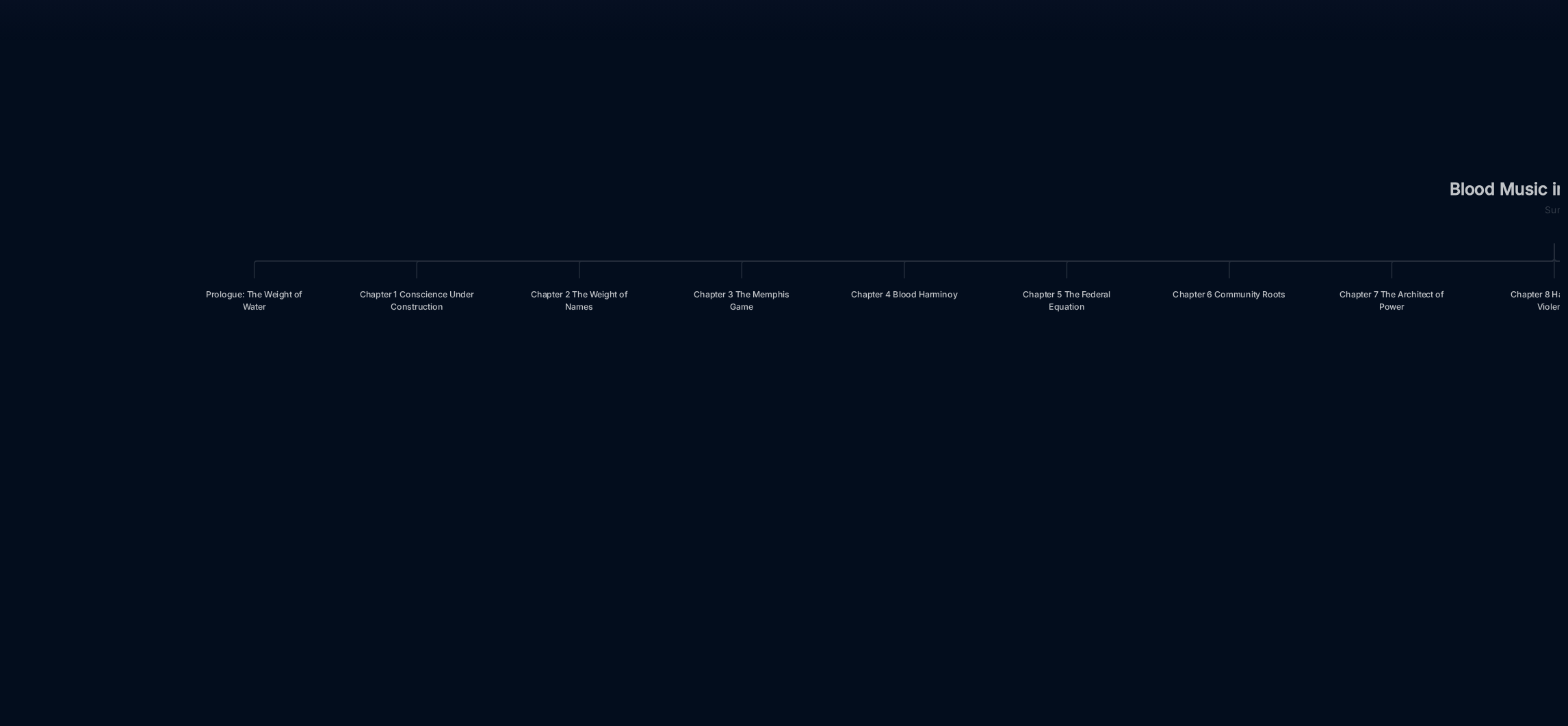
drag, startPoint x: 732, startPoint y: 451, endPoint x: 986, endPoint y: 422, distance: 255.7
click at [986, 422] on div "Blood Music in [GEOGRAPHIC_DATA] Prologue: The Weight of Water Chapter 1 Consci…" at bounding box center [879, 385] width 1365 height 683
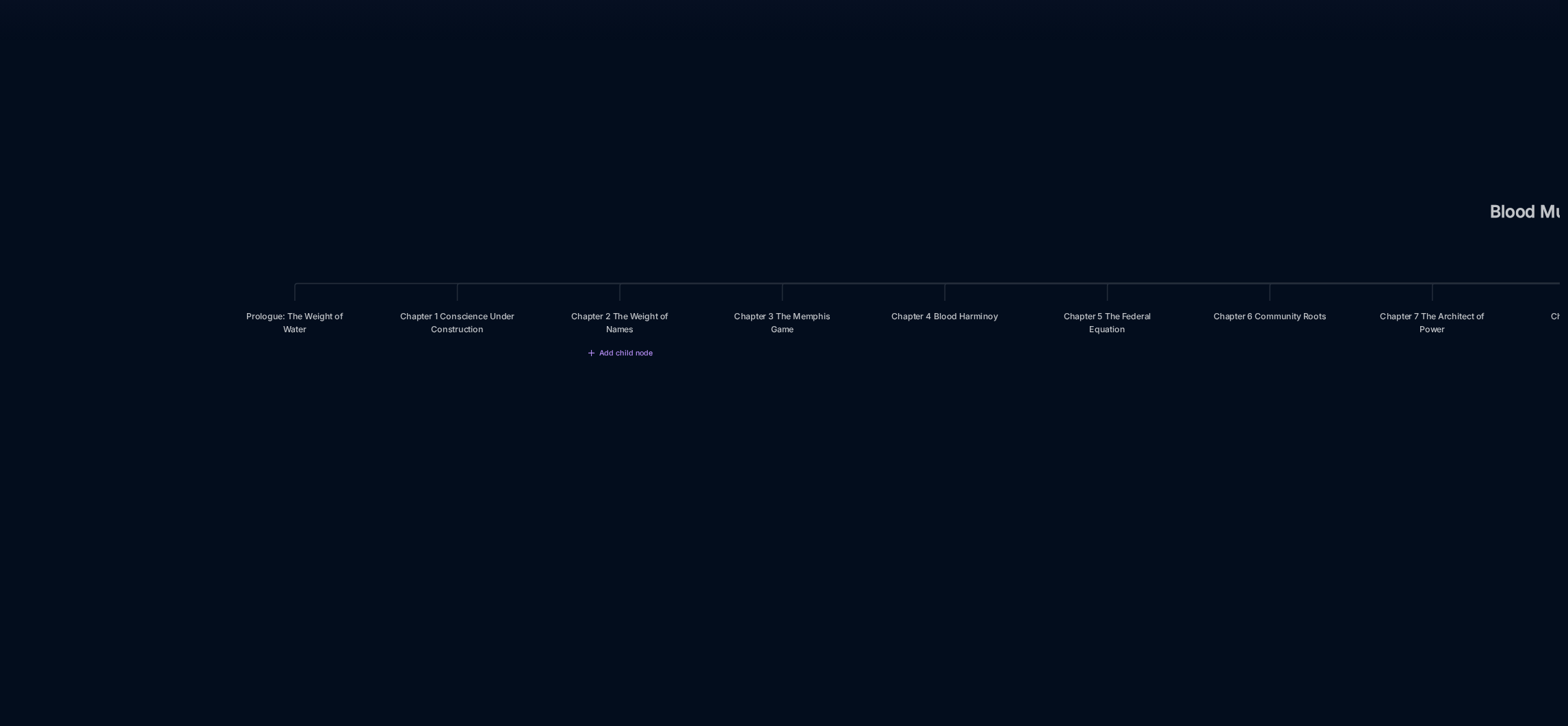
click at [958, 360] on div "Chapter 2 The Weight of Names" at bounding box center [960, 352] width 76 height 16
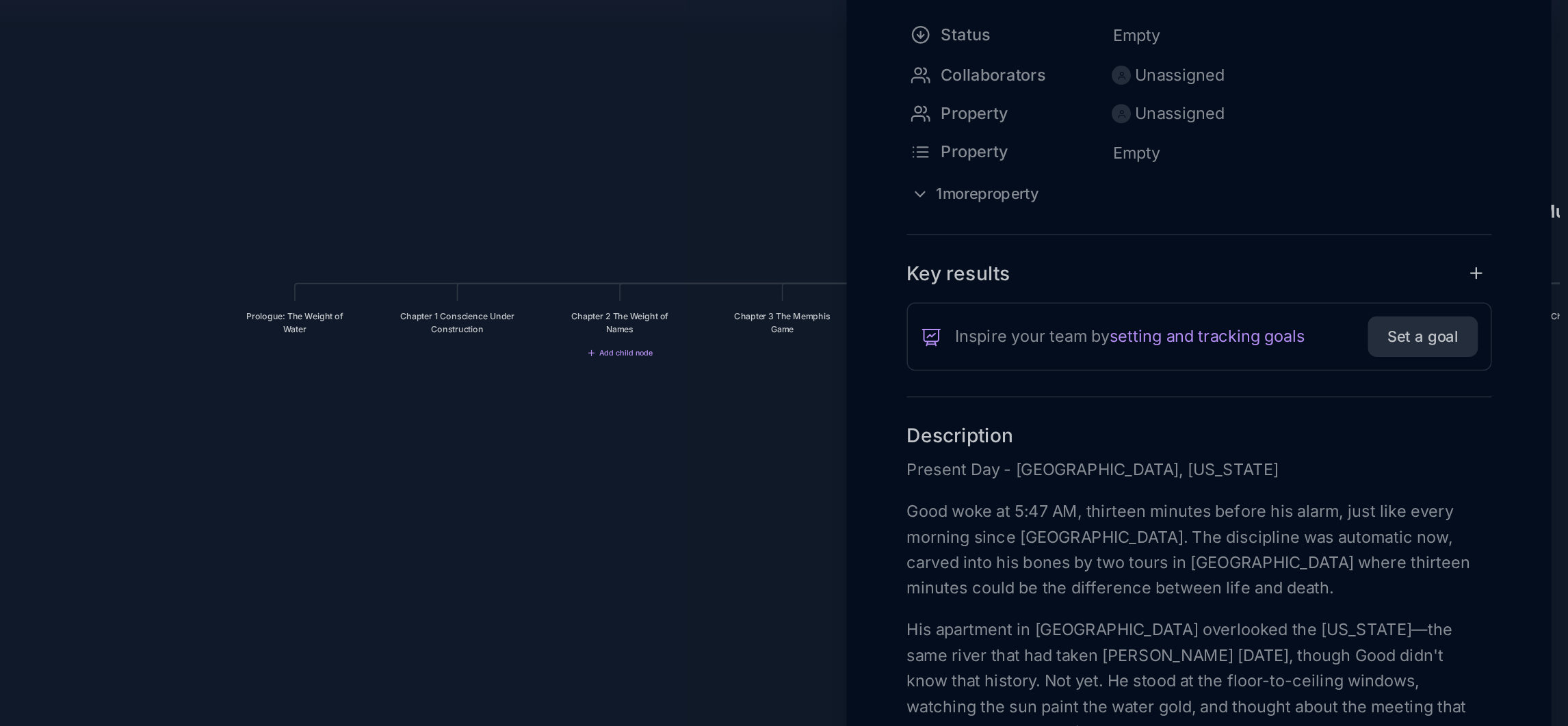
click at [1050, 354] on div at bounding box center [784, 363] width 1568 height 726
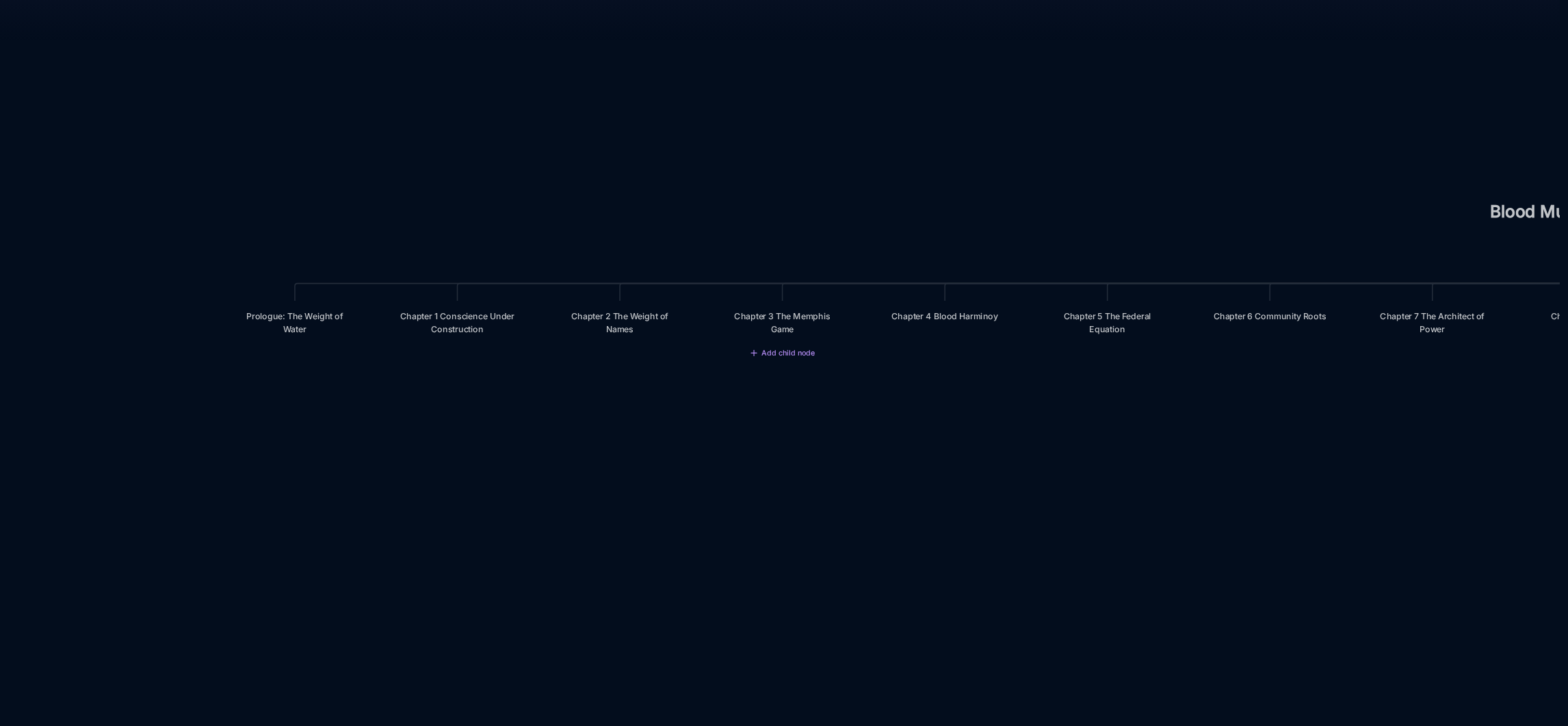
click at [1050, 354] on div "Chapter 3 The Memphis Game" at bounding box center [1065, 352] width 76 height 16
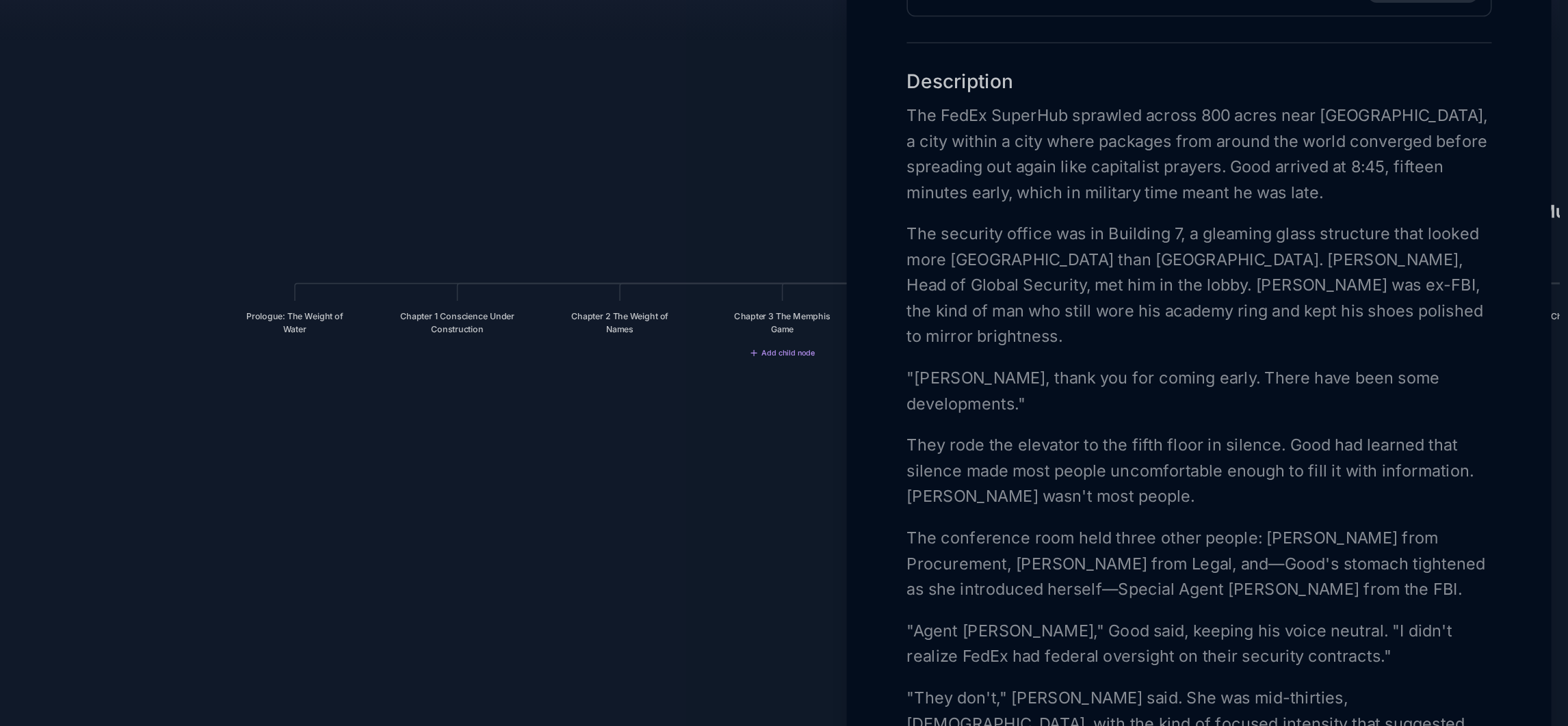
scroll to position [369, 0]
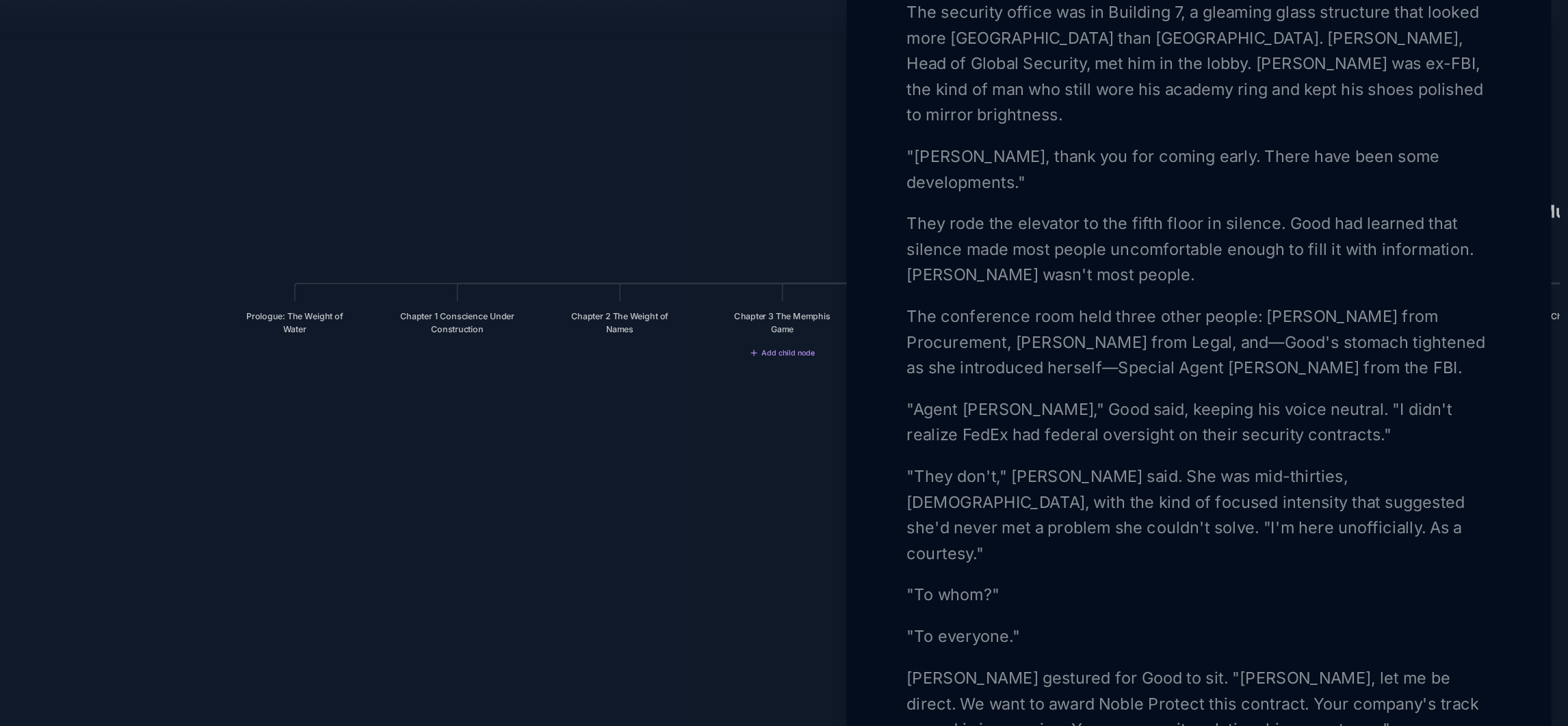
click at [959, 353] on div at bounding box center [784, 363] width 1568 height 726
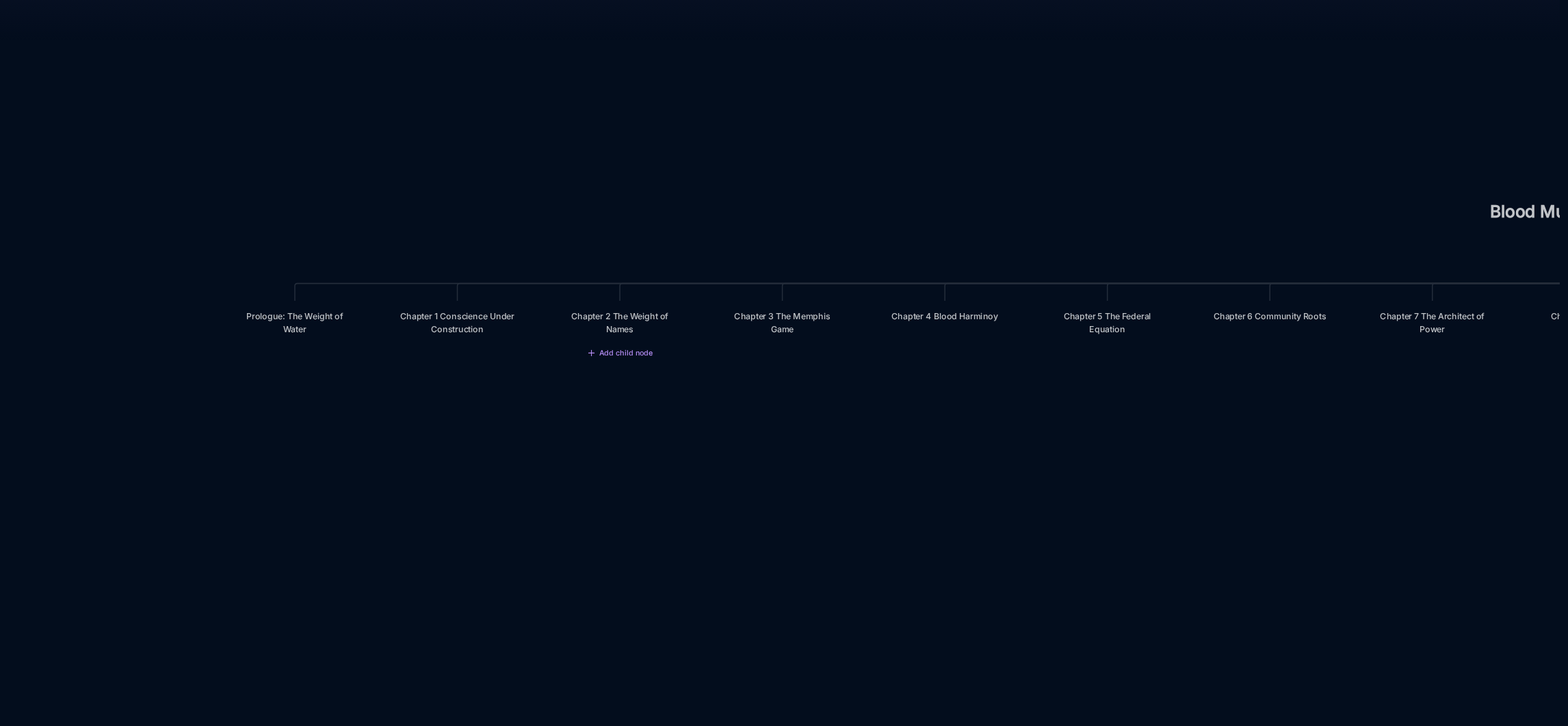
click at [959, 353] on div "Chapter 2 The Weight of Names" at bounding box center [960, 352] width 76 height 16
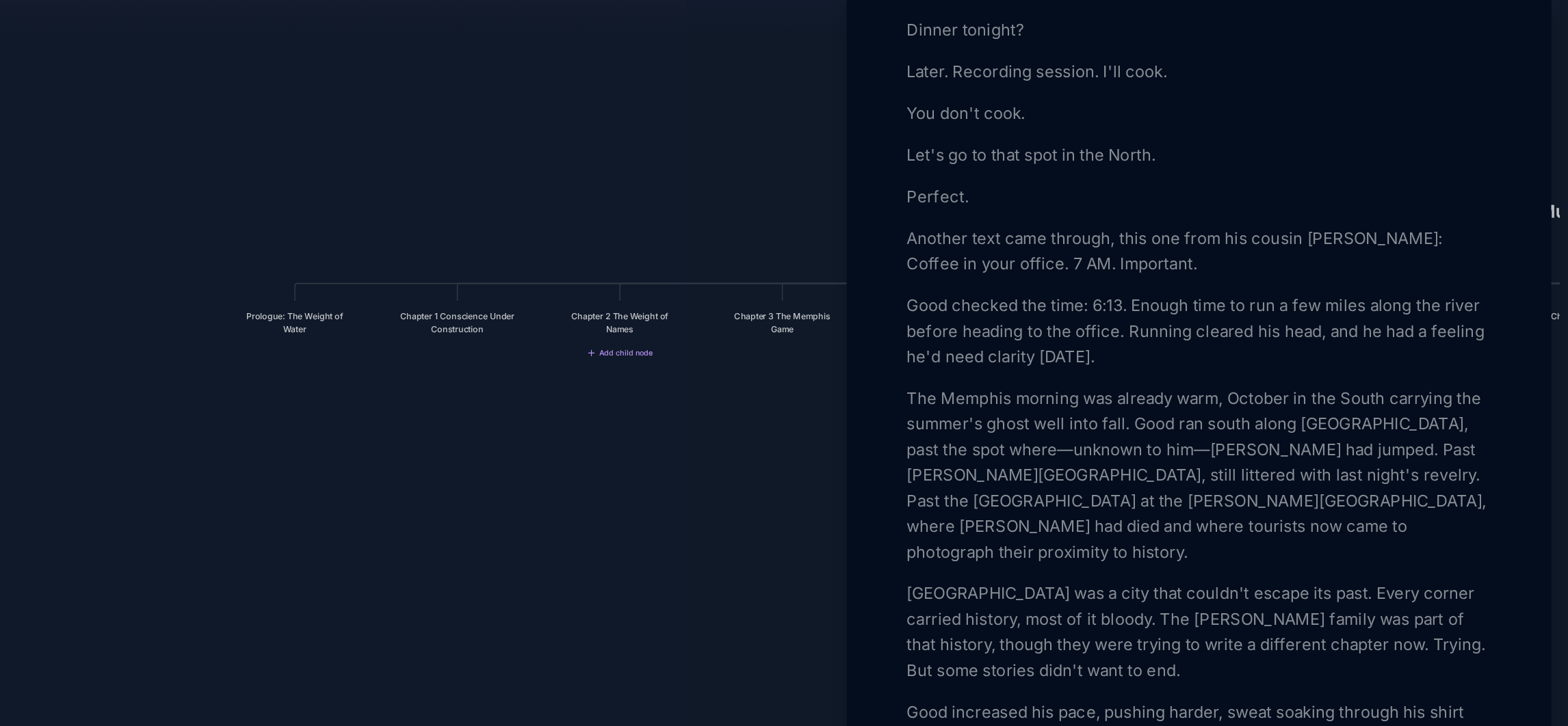
scroll to position [862, 0]
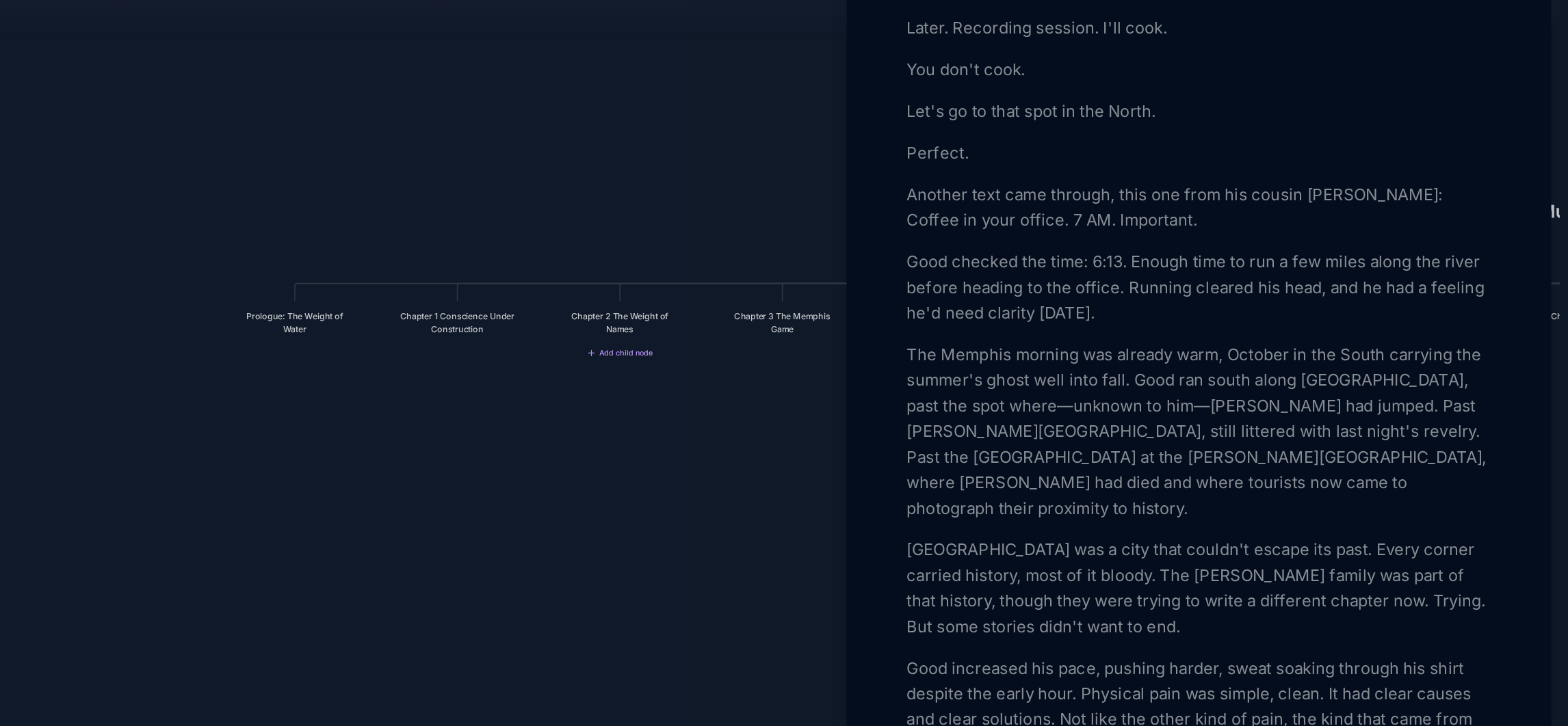
click at [1042, 442] on div at bounding box center [784, 363] width 1568 height 726
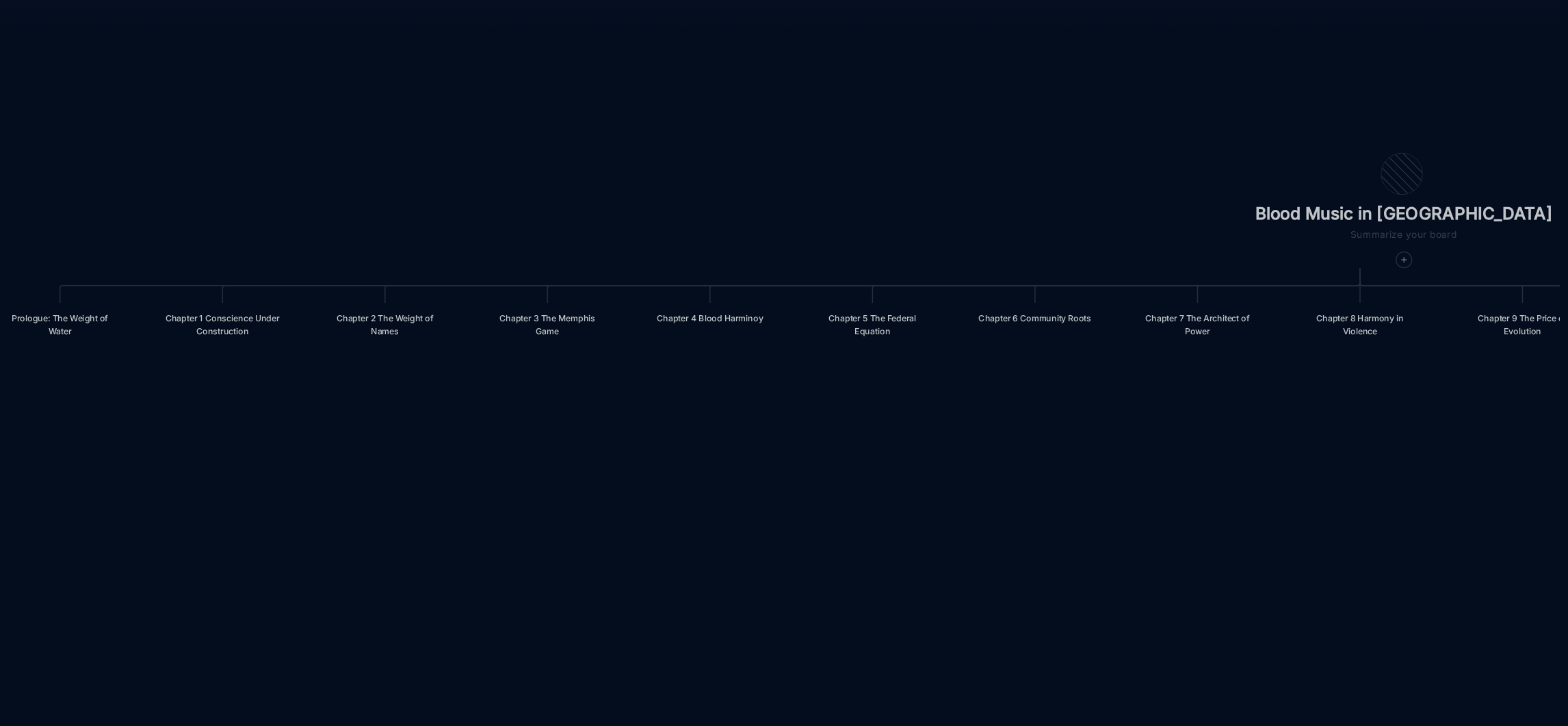
drag, startPoint x: 1334, startPoint y: 444, endPoint x: 1184, endPoint y: 445, distance: 150.0
click at [1184, 445] on div "Blood Music in [GEOGRAPHIC_DATA] Prologue: The Weight of Water Chapter 1 Consci…" at bounding box center [879, 385] width 1365 height 683
click at [1319, 361] on div "Chapter 7 The Architect of Power" at bounding box center [1330, 353] width 76 height 16
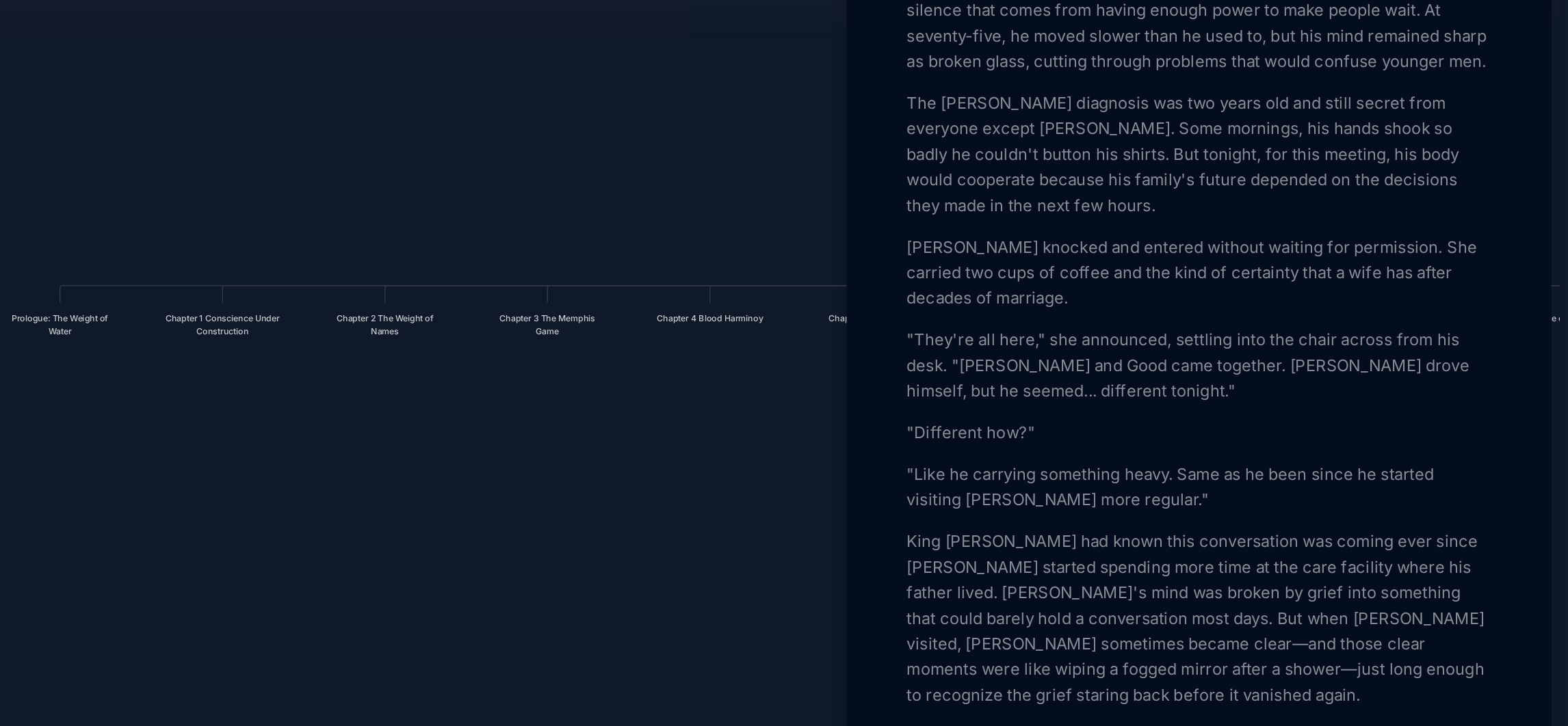
scroll to position [286, 0]
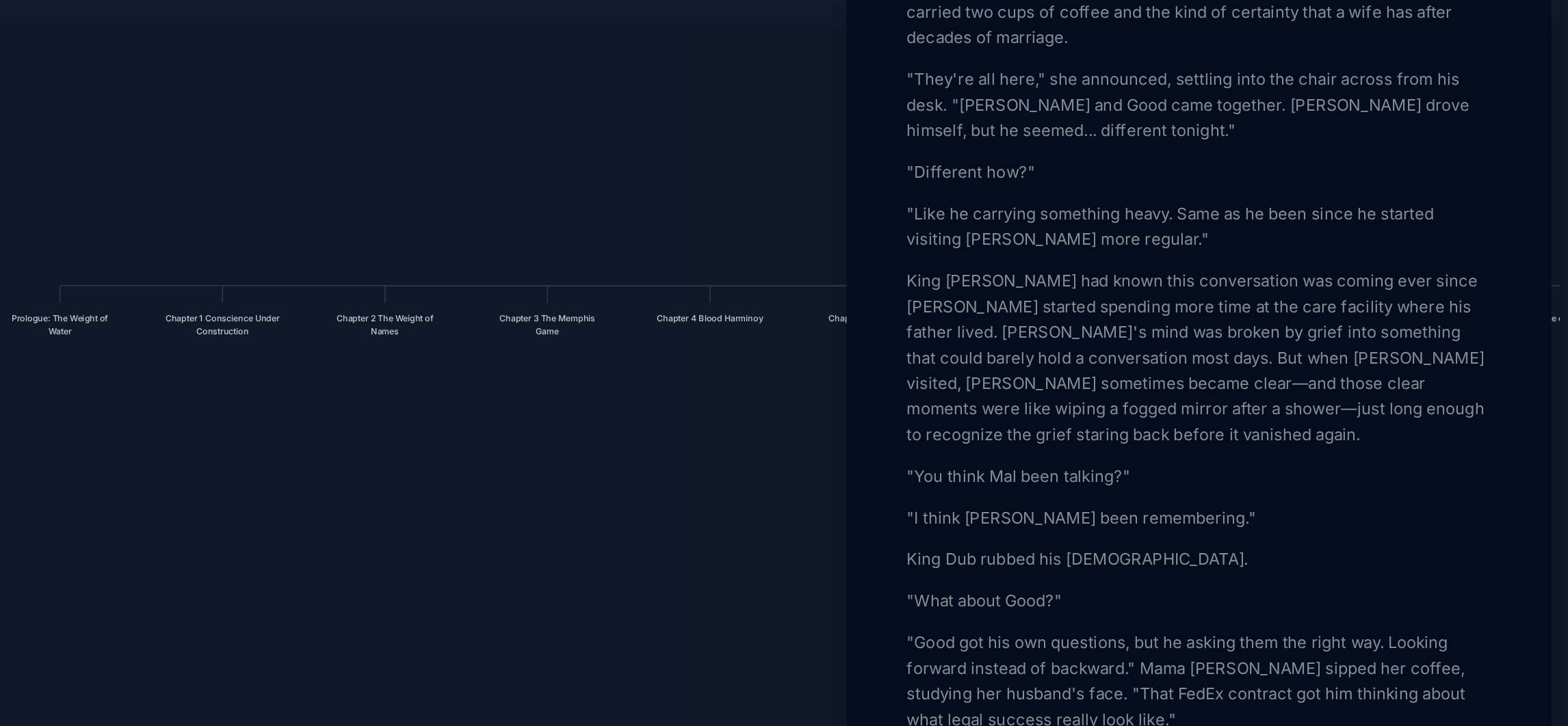
scroll to position [491, 0]
click at [1284, 309] on p ""Like he carrying something heavy. Same as he been since he started visiting [P…" at bounding box center [1331, 292] width 375 height 32
click at [1150, 309] on p ""Like he carrying something heavy. Same as he been since he started visiting [P…" at bounding box center [1331, 292] width 375 height 32
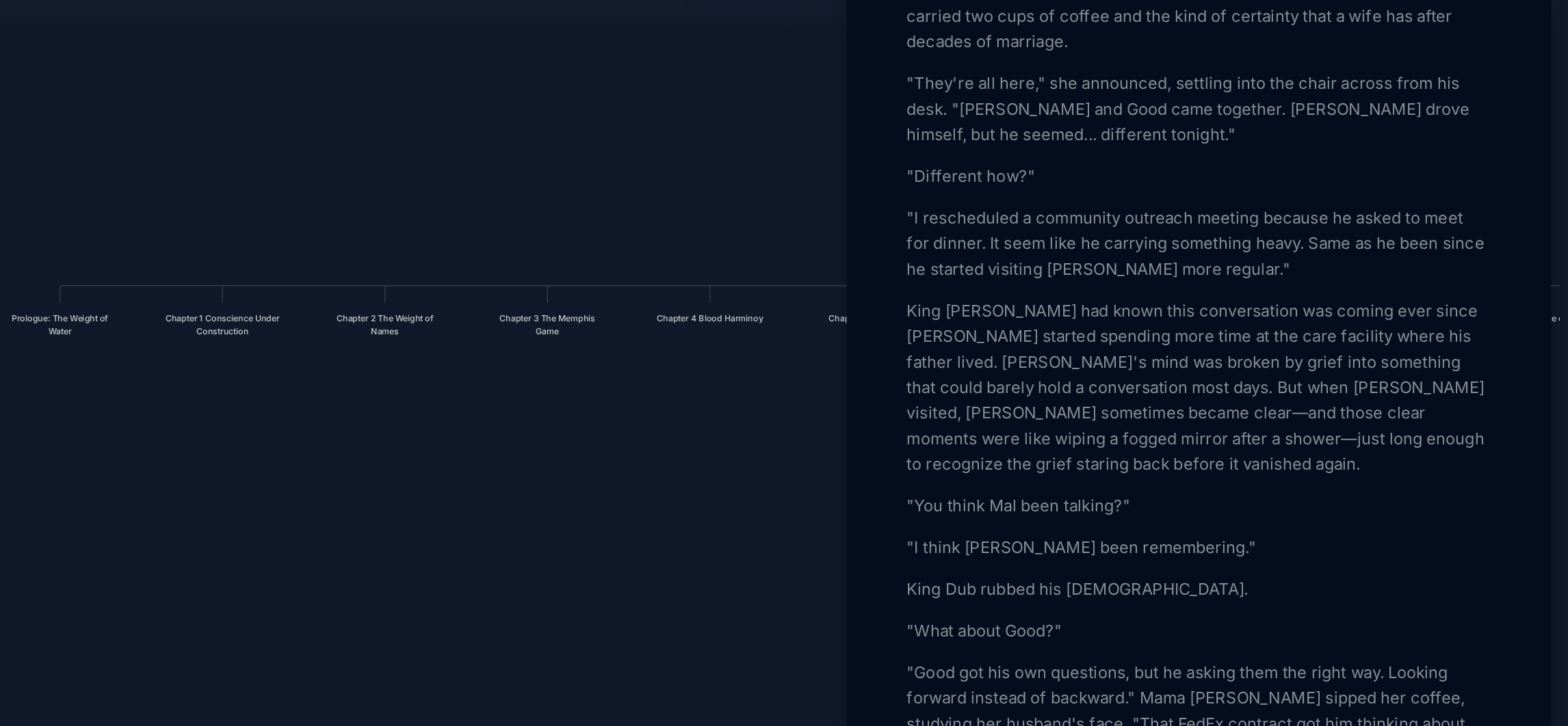
click at [951, 231] on div at bounding box center [784, 363] width 1568 height 726
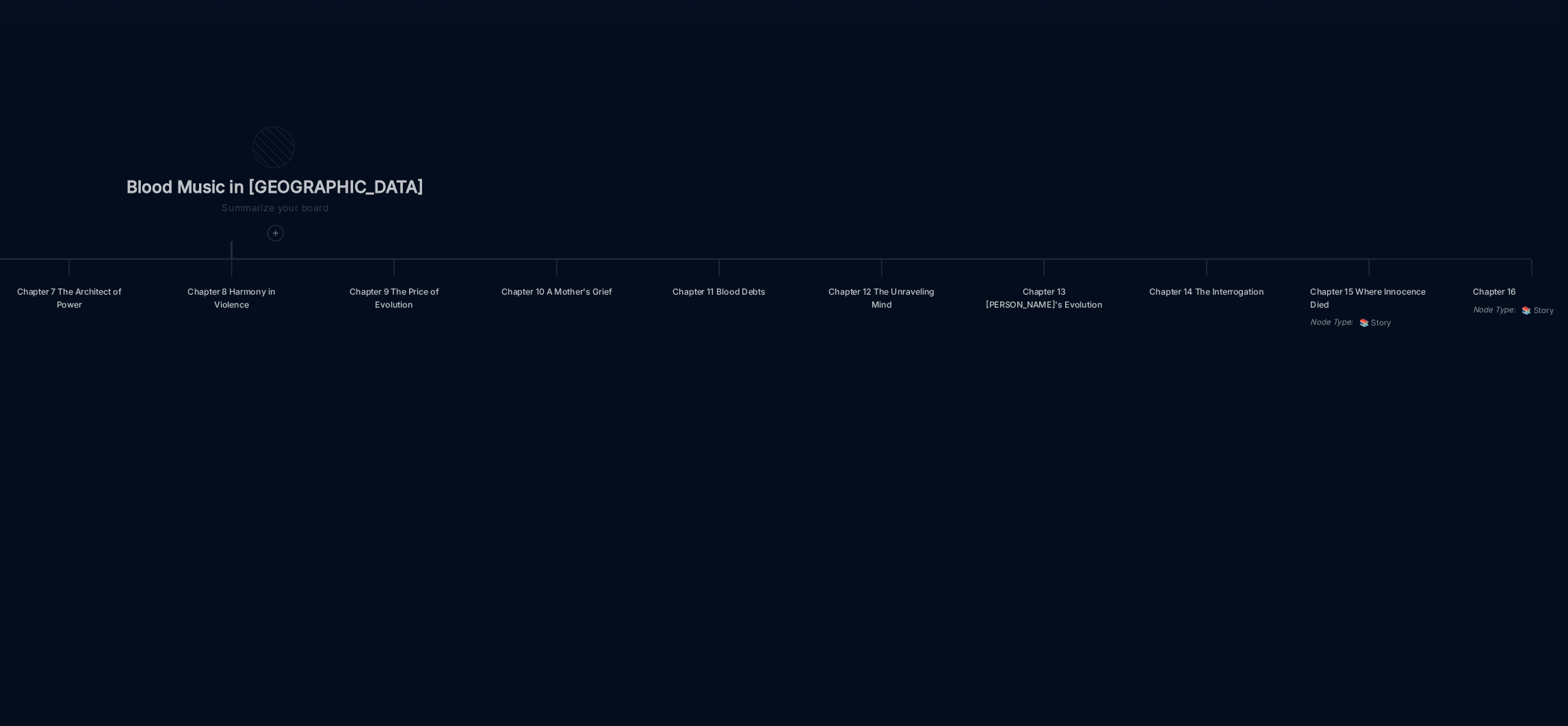
drag, startPoint x: 1463, startPoint y: 488, endPoint x: 740, endPoint y: 471, distance: 723.2
click at [740, 471] on div "Blood Music in [GEOGRAPHIC_DATA] Prologue: The Weight of Water Chapter 1 Consci…" at bounding box center [879, 385] width 1365 height 683
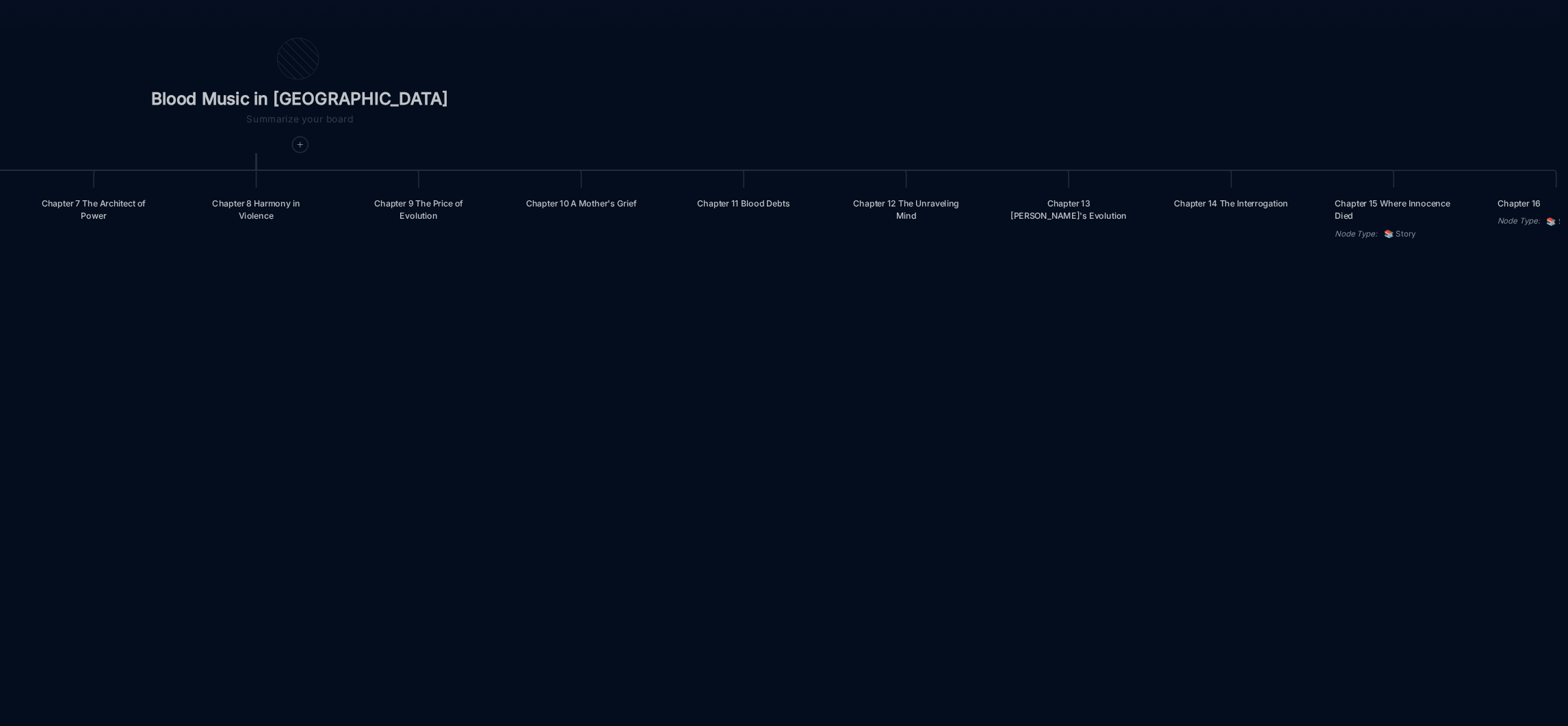
drag, startPoint x: 1363, startPoint y: 449, endPoint x: 1382, endPoint y: 392, distance: 60.1
click at [1382, 392] on div "Blood Music in [GEOGRAPHIC_DATA] Prologue: The Weight of Water Chapter 1 Consci…" at bounding box center [879, 385] width 1365 height 683
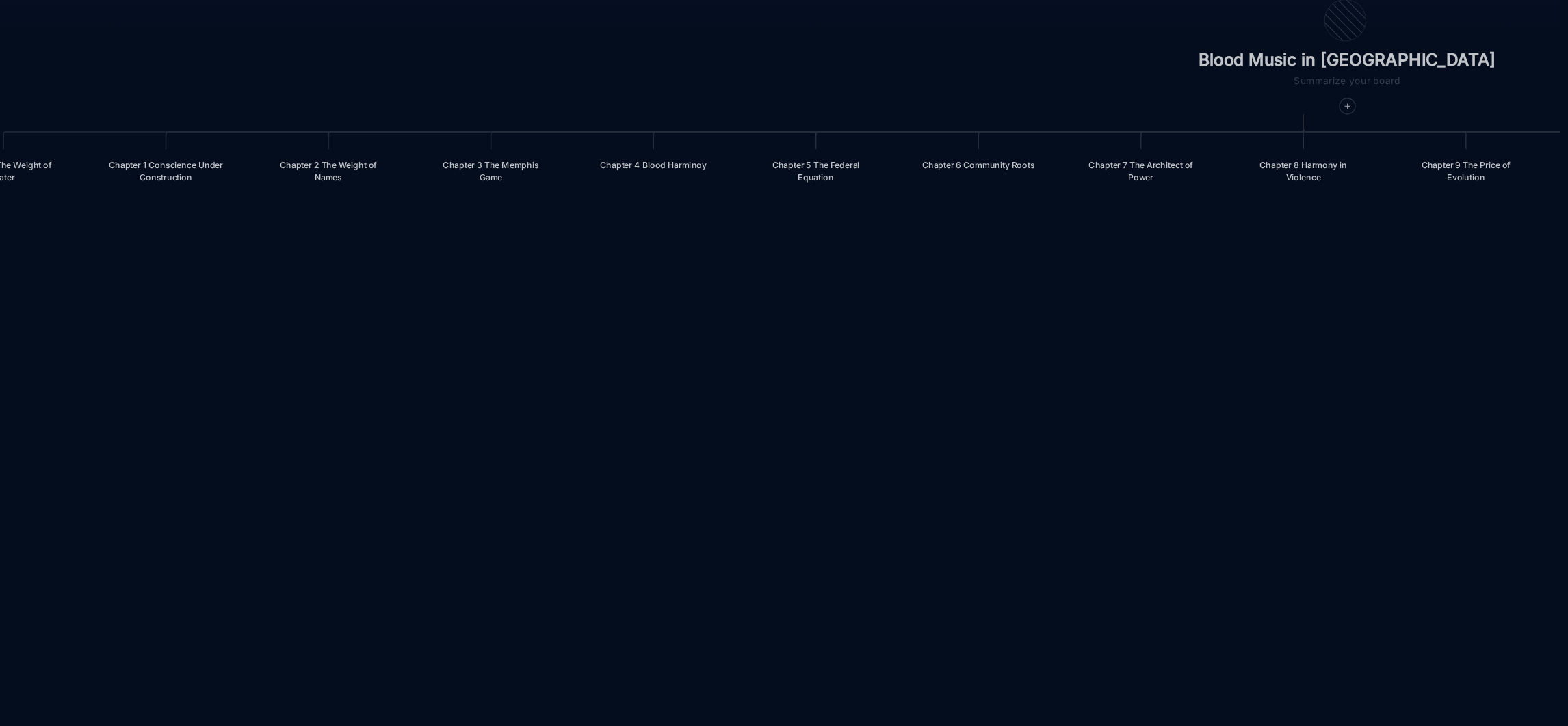
drag, startPoint x: 901, startPoint y: 457, endPoint x: 1569, endPoint y: 432, distance: 668.5
click at [1392, 432] on html "MW My workspace Dashboard Inbox ( 0 ) Workspace GooD [DOMAIN_NAME] The Tablet T…" at bounding box center [784, 363] width 1568 height 726
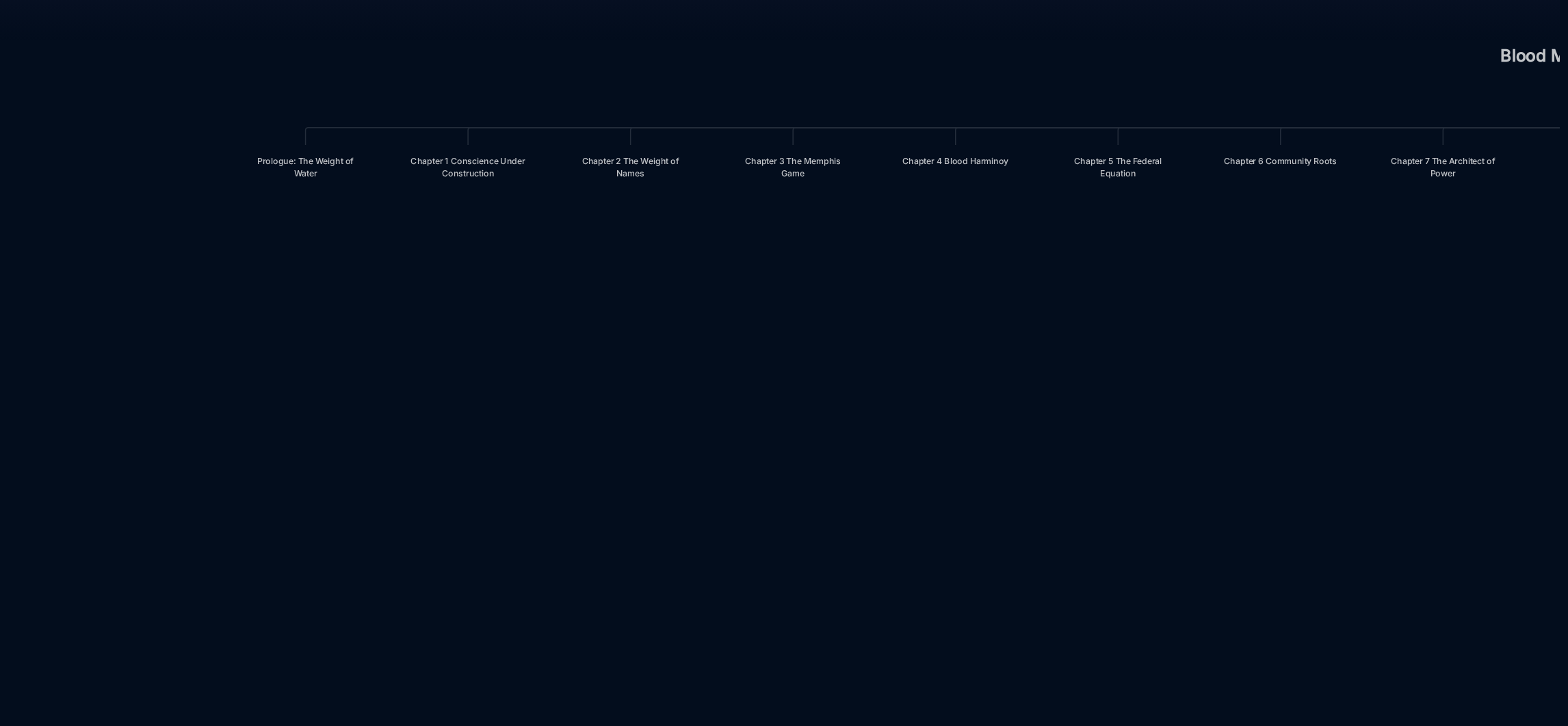
drag, startPoint x: 1125, startPoint y: 418, endPoint x: 1316, endPoint y: 420, distance: 191.0
click at [1316, 420] on div "Blood Music in [GEOGRAPHIC_DATA] Prologue: The Weight of Water Chapter 1 Consci…" at bounding box center [879, 385] width 1365 height 683
